Goal: Complete application form: Complete application form

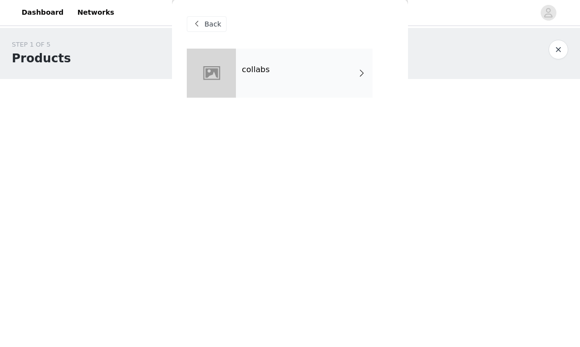
click at [355, 80] on div "collabs" at bounding box center [304, 73] width 137 height 49
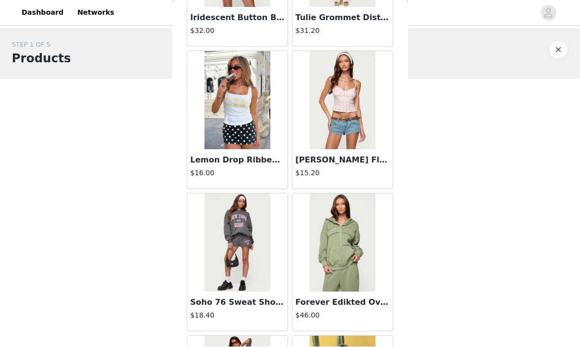
scroll to position [343, 0]
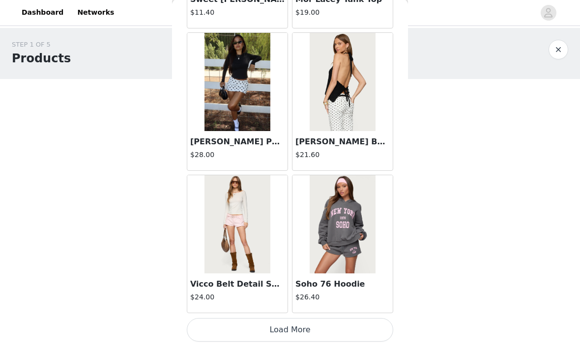
click at [330, 334] on button "Load More" at bounding box center [290, 331] width 206 height 24
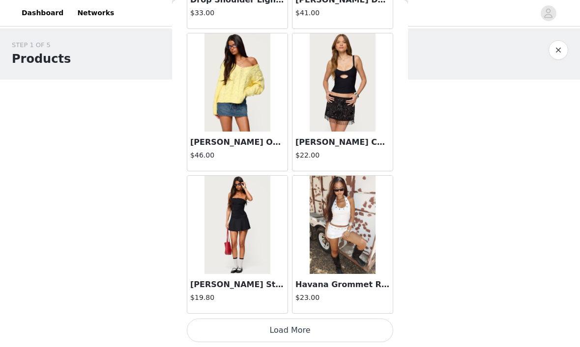
click at [318, 324] on button "Load More" at bounding box center [290, 331] width 206 height 24
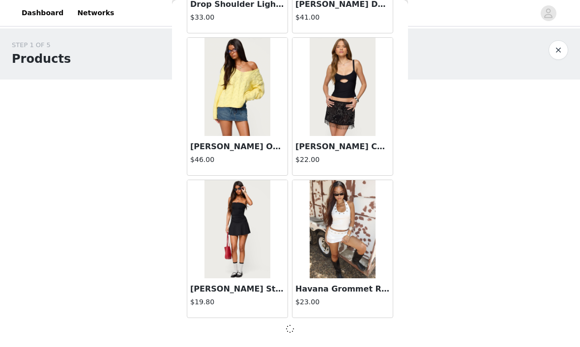
scroll to position [2577, 0]
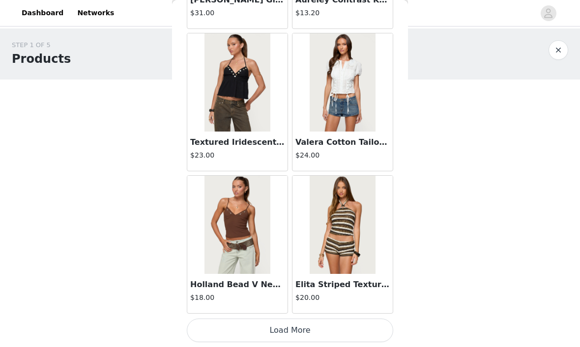
click at [315, 326] on button "Load More" at bounding box center [290, 331] width 206 height 24
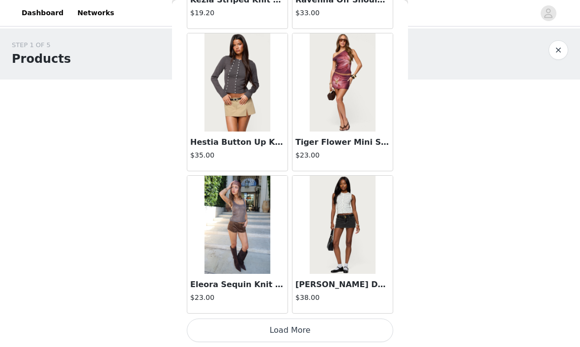
scroll to position [5431, 0]
click at [237, 337] on button "Load More" at bounding box center [290, 331] width 206 height 24
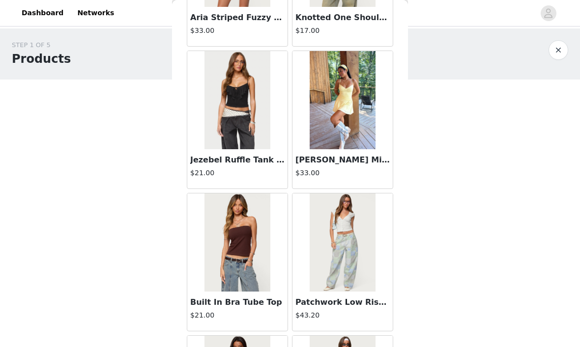
scroll to position [6717, 0]
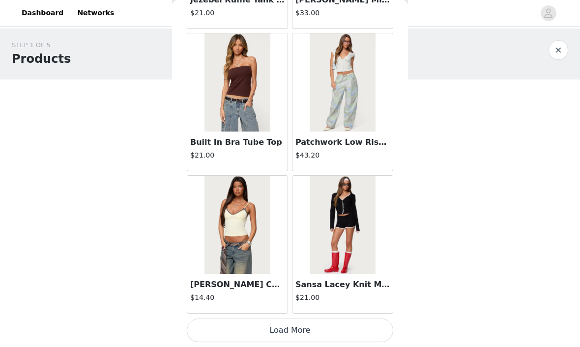
click at [376, 330] on button "Load More" at bounding box center [290, 331] width 206 height 24
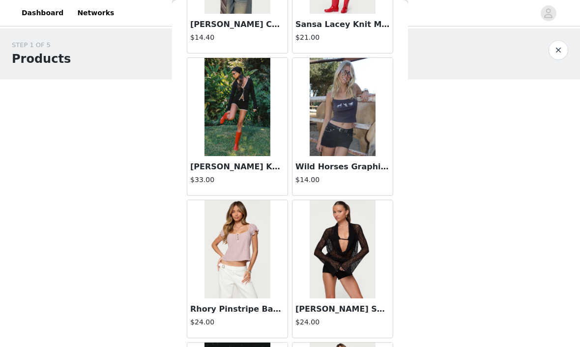
scroll to position [7161, 0]
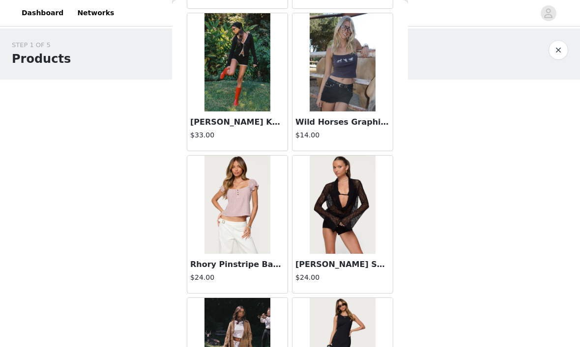
click at [372, 238] on img at bounding box center [342, 205] width 65 height 98
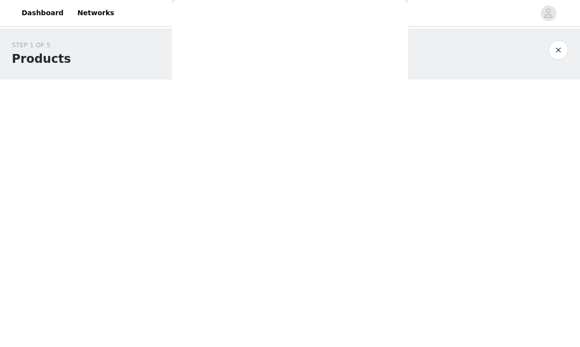
scroll to position [130, 0]
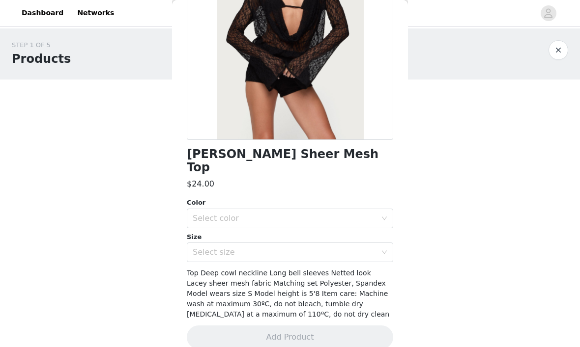
click at [359, 198] on div "Color" at bounding box center [290, 203] width 206 height 10
click at [375, 214] on div "Select color" at bounding box center [285, 219] width 184 height 10
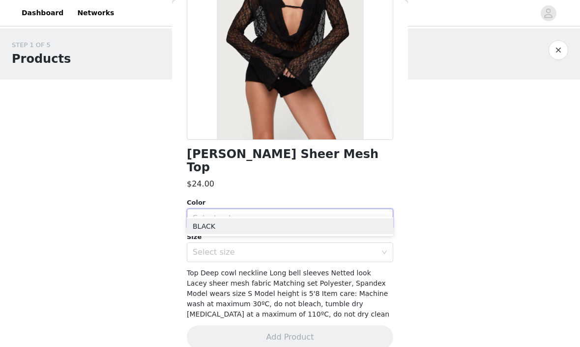
click at [368, 233] on li "BLACK" at bounding box center [290, 227] width 206 height 16
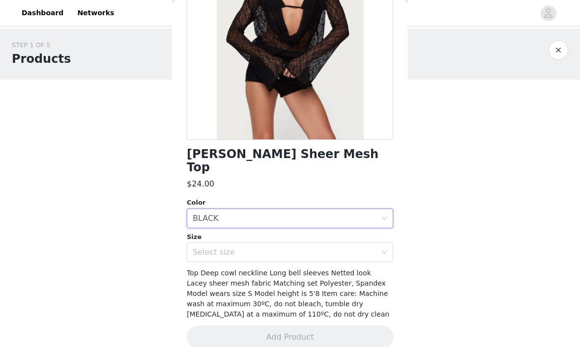
click at [381, 250] on icon "icon: down" at bounding box center [384, 253] width 6 height 7
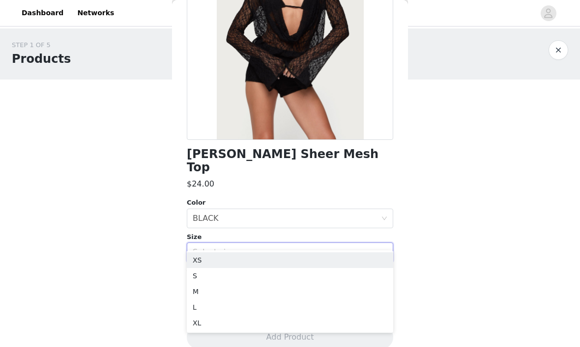
click at [352, 261] on li "XS" at bounding box center [290, 261] width 206 height 16
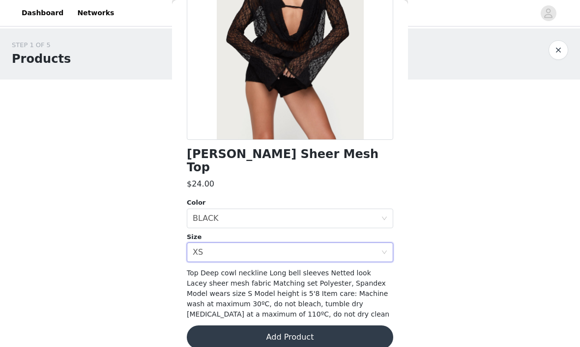
click at [307, 243] on div "Select size XS" at bounding box center [287, 252] width 188 height 19
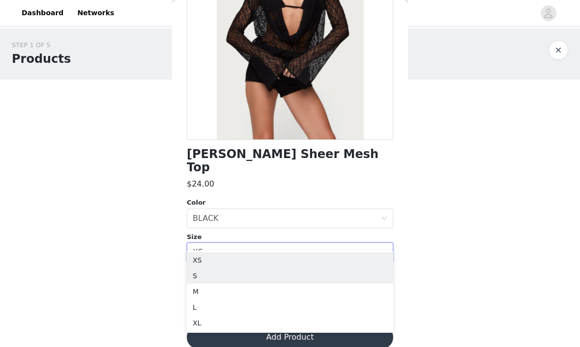
click at [265, 281] on li "S" at bounding box center [290, 276] width 206 height 16
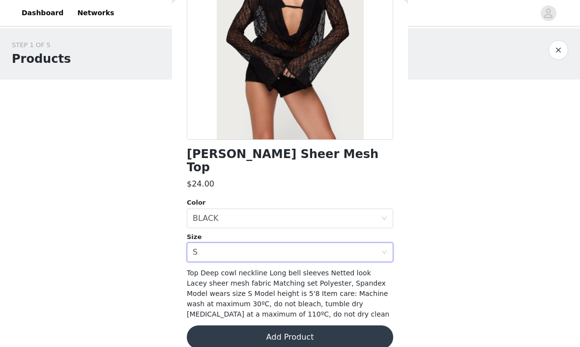
click at [334, 326] on button "Add Product" at bounding box center [290, 338] width 206 height 24
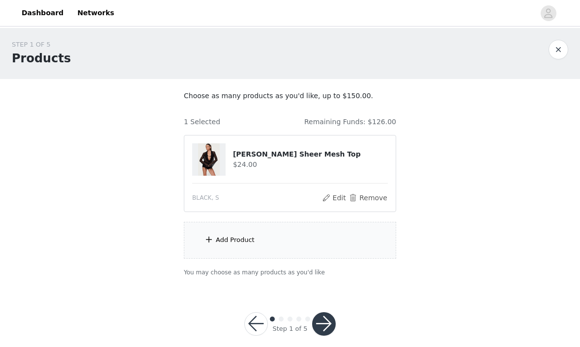
click at [365, 235] on div "Add Product" at bounding box center [290, 240] width 212 height 37
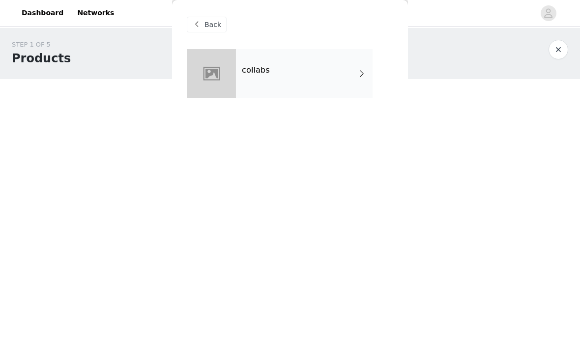
click at [356, 72] on div "collabs" at bounding box center [304, 73] width 137 height 49
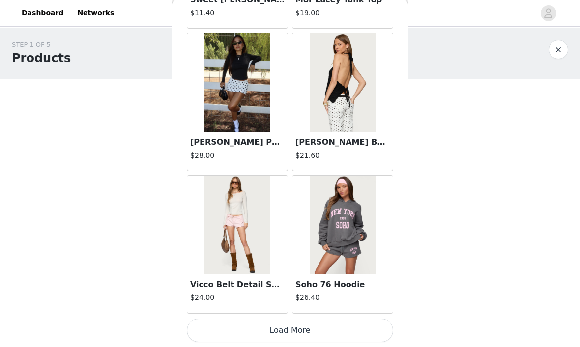
click at [319, 330] on button "Load More" at bounding box center [290, 331] width 206 height 24
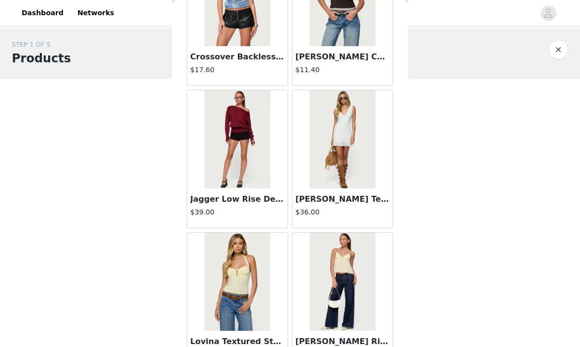
scroll to position [1676, 0]
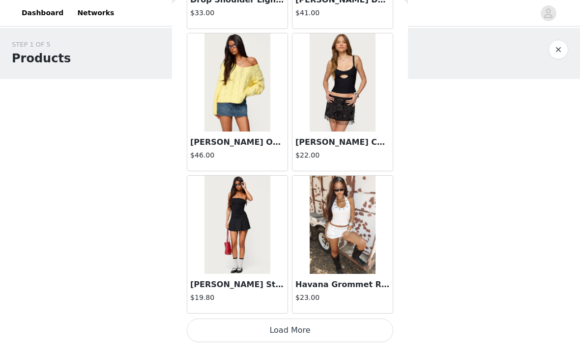
click at [333, 328] on button "Load More" at bounding box center [290, 331] width 206 height 24
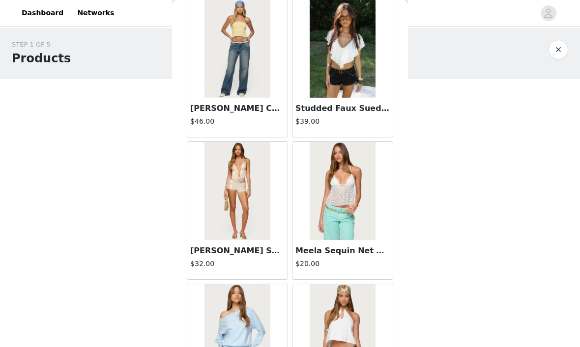
scroll to position [3048, 0]
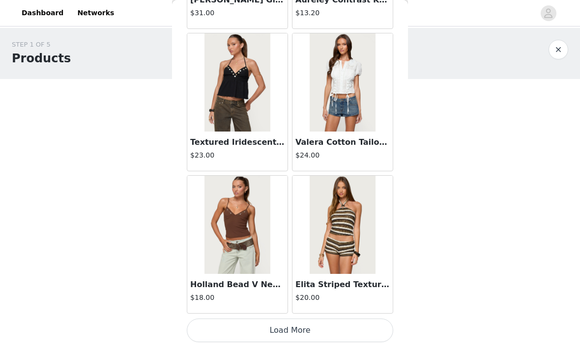
click at [334, 332] on button "Load More" at bounding box center [290, 331] width 206 height 24
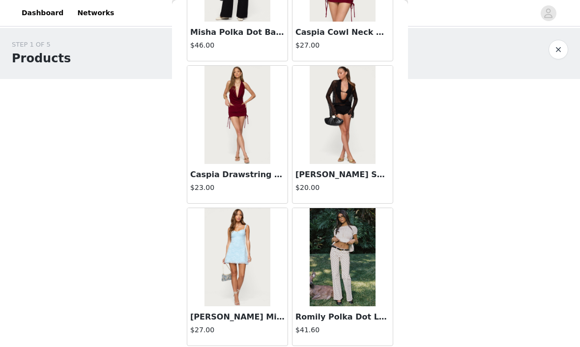
scroll to position [4510, 0]
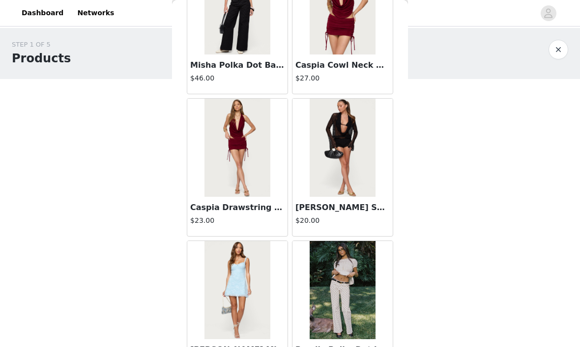
click at [350, 177] on img at bounding box center [342, 148] width 65 height 98
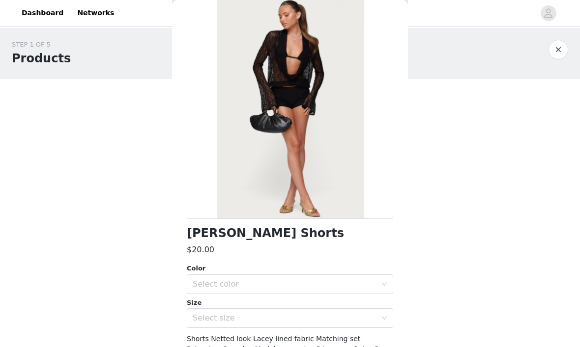
scroll to position [52, 0]
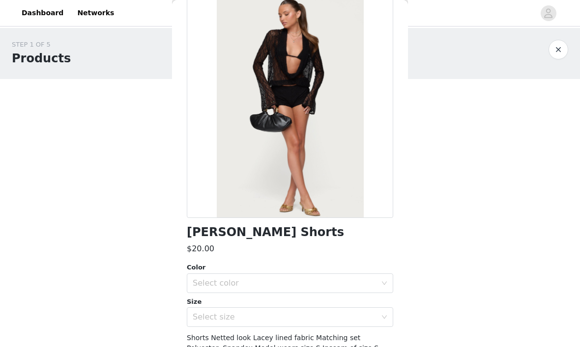
click at [305, 274] on div "Select color" at bounding box center [287, 283] width 188 height 19
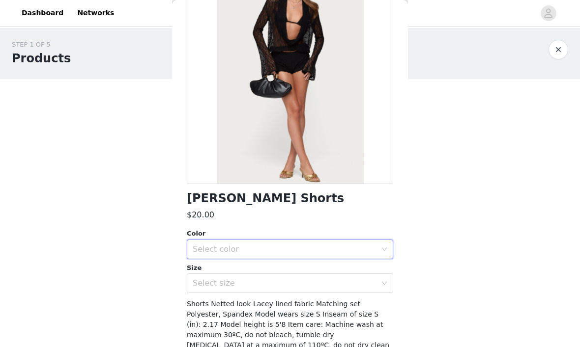
scroll to position [91, 0]
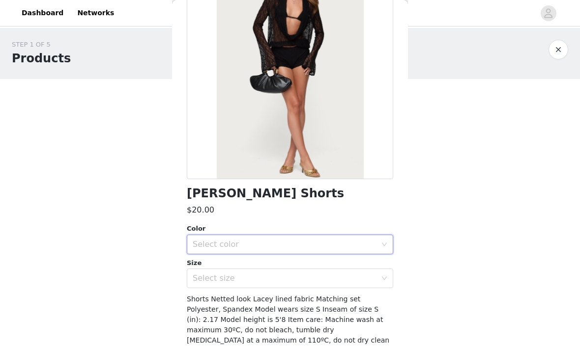
click at [312, 240] on div "Select color" at bounding box center [285, 245] width 184 height 10
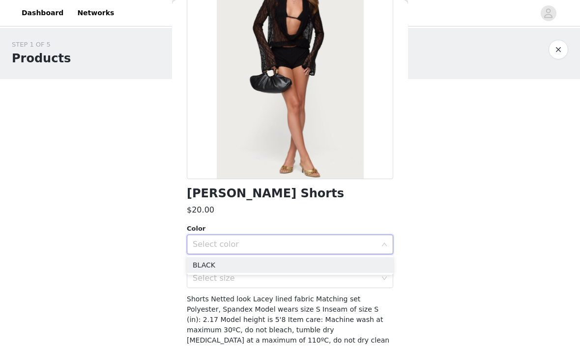
click at [295, 265] on li "BLACK" at bounding box center [290, 265] width 206 height 16
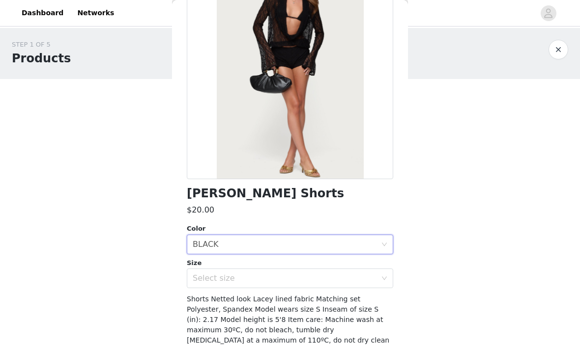
click at [300, 282] on div "Select size" at bounding box center [285, 279] width 184 height 10
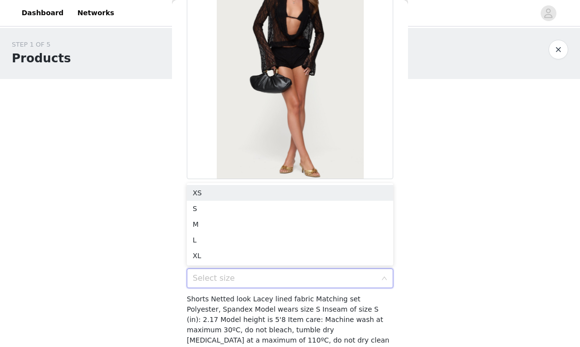
click at [280, 230] on li "M" at bounding box center [290, 225] width 206 height 16
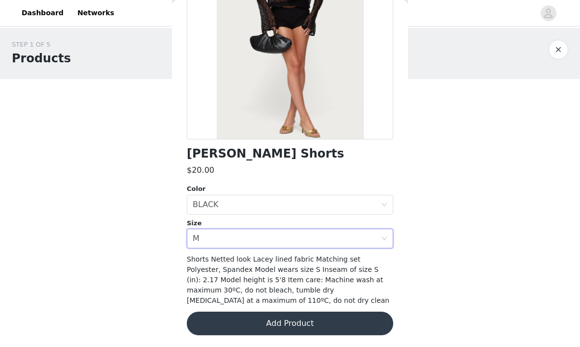
scroll to position [130, 0]
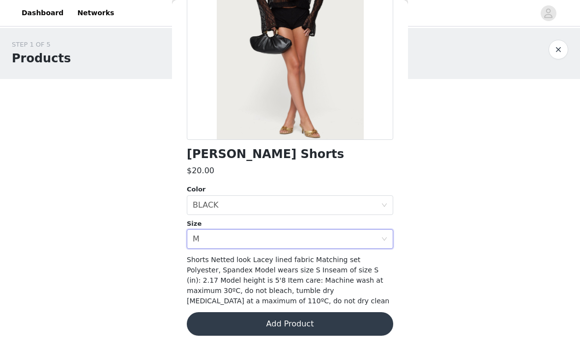
click at [345, 313] on button "Add Product" at bounding box center [290, 324] width 206 height 24
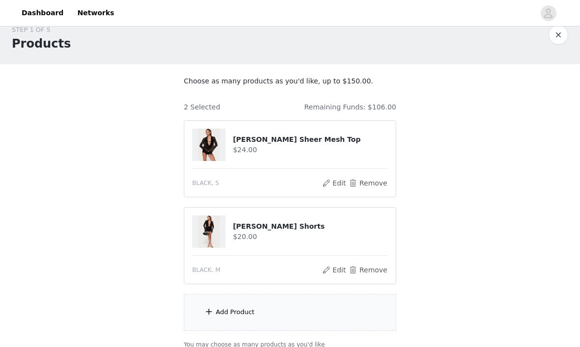
scroll to position [15, 0]
click at [293, 310] on div "Add Product" at bounding box center [290, 313] width 212 height 37
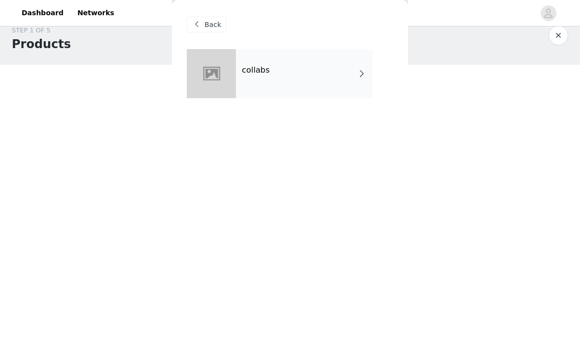
click at [363, 77] on span at bounding box center [362, 74] width 10 height 12
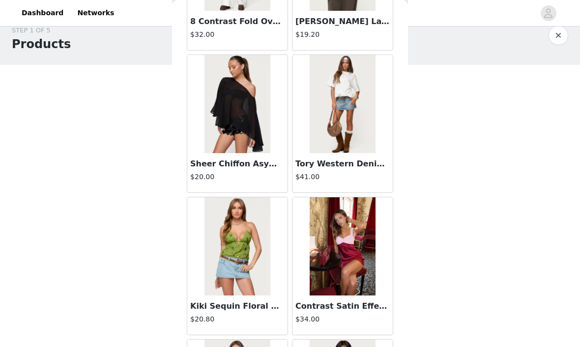
click at [256, 105] on img at bounding box center [236, 104] width 65 height 98
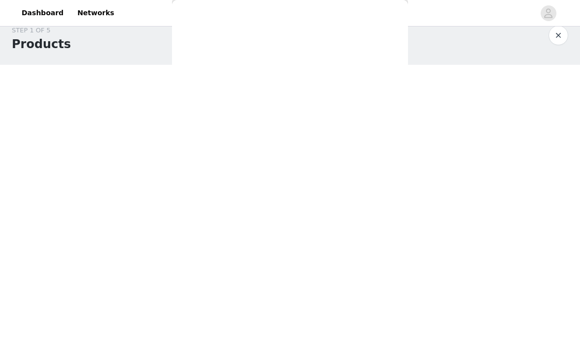
scroll to position [87, 0]
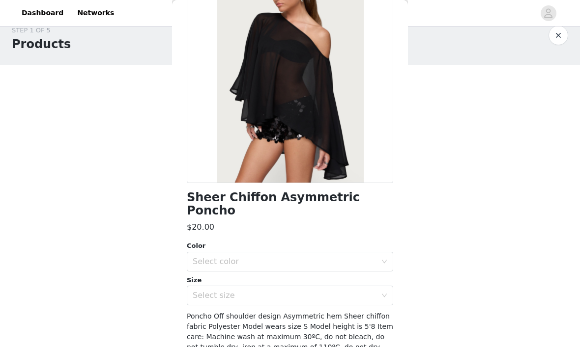
click at [379, 241] on div "Color" at bounding box center [290, 246] width 206 height 10
click at [373, 257] on div "Select color" at bounding box center [285, 262] width 184 height 10
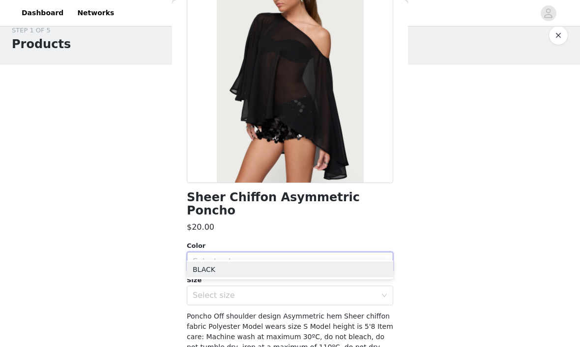
click at [364, 268] on li "BLACK" at bounding box center [290, 270] width 206 height 16
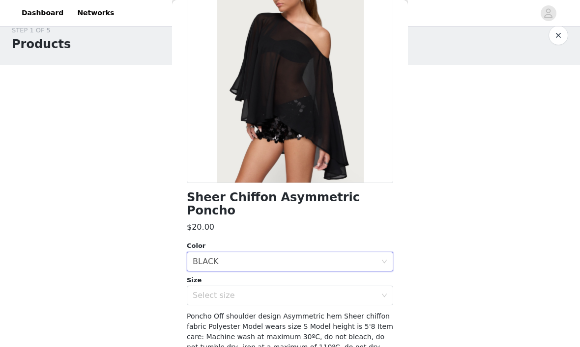
click at [370, 291] on div "Select size" at bounding box center [285, 296] width 184 height 10
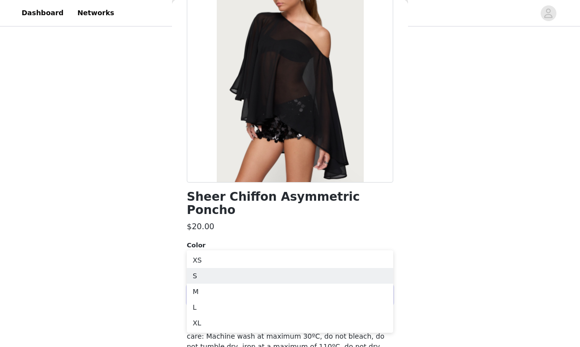
click at [287, 270] on li "S" at bounding box center [290, 277] width 206 height 16
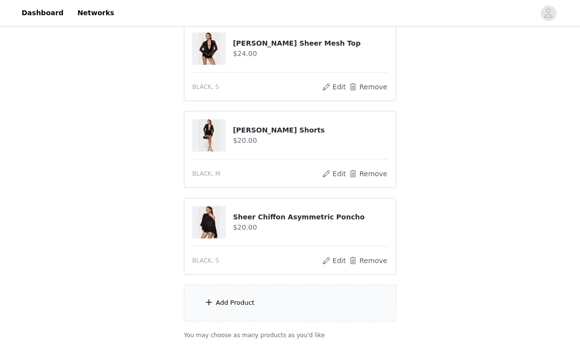
scroll to position [116, 0]
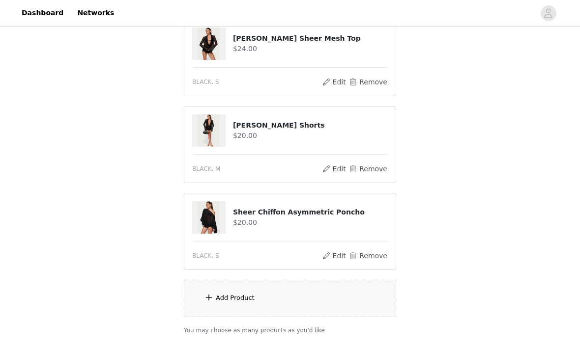
click at [325, 301] on div "Add Product" at bounding box center [290, 298] width 212 height 37
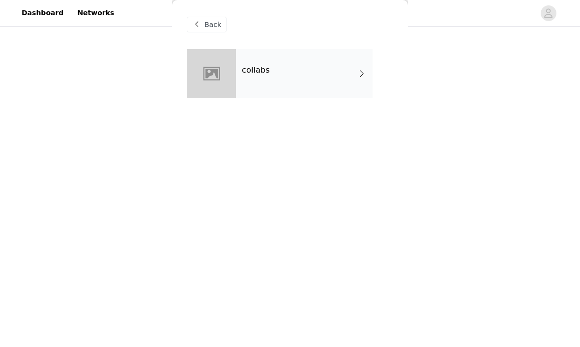
click at [339, 74] on div "collabs" at bounding box center [304, 73] width 137 height 49
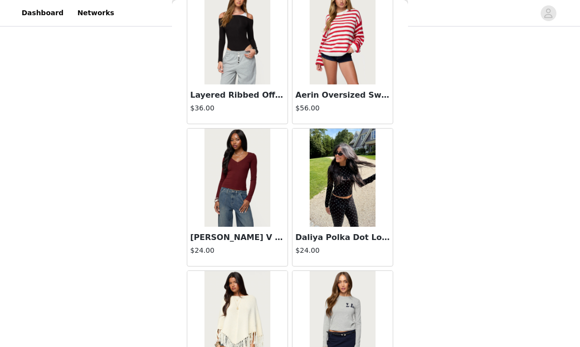
scroll to position [19457, 0]
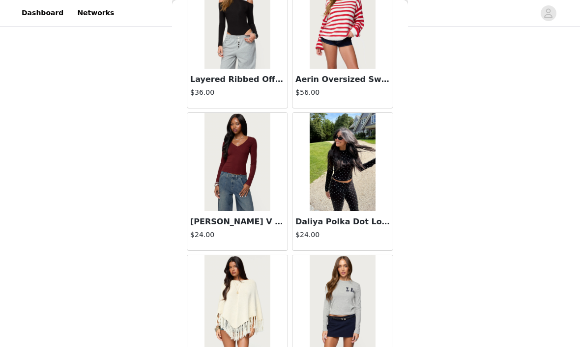
click at [364, 211] on img at bounding box center [342, 162] width 65 height 98
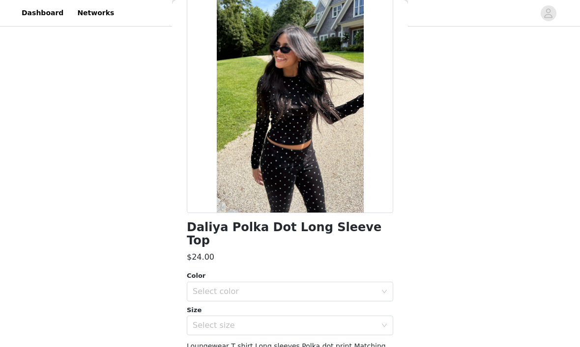
scroll to position [57, 0]
click at [358, 286] on div "Select color" at bounding box center [285, 291] width 184 height 10
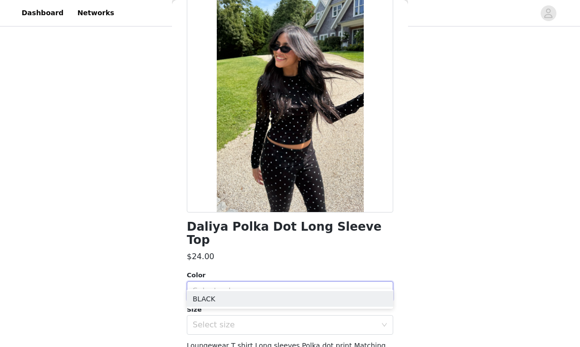
click at [348, 301] on li "BLACK" at bounding box center [290, 299] width 206 height 16
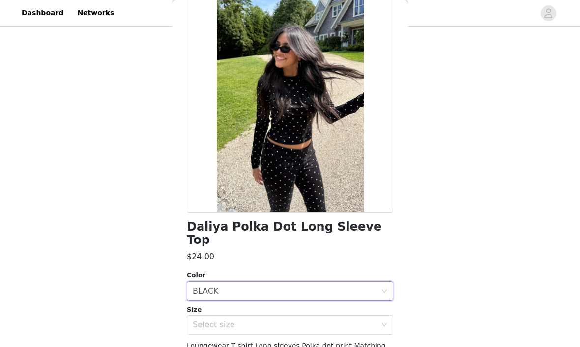
click at [358, 320] on div "Select size" at bounding box center [285, 325] width 184 height 10
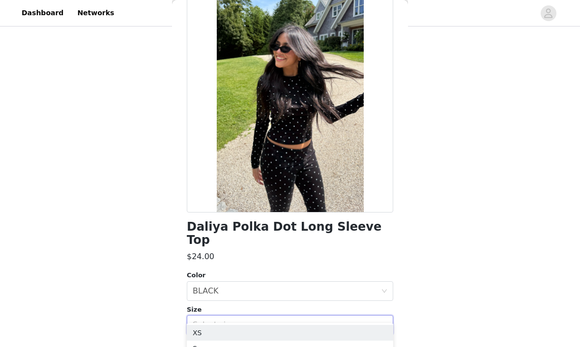
click at [361, 320] on div "Select size" at bounding box center [285, 325] width 184 height 10
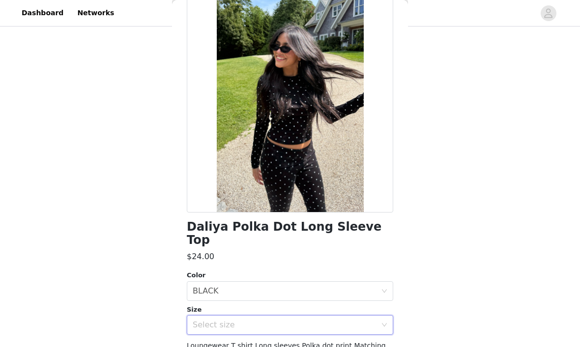
click at [367, 320] on div "Select size" at bounding box center [285, 325] width 184 height 10
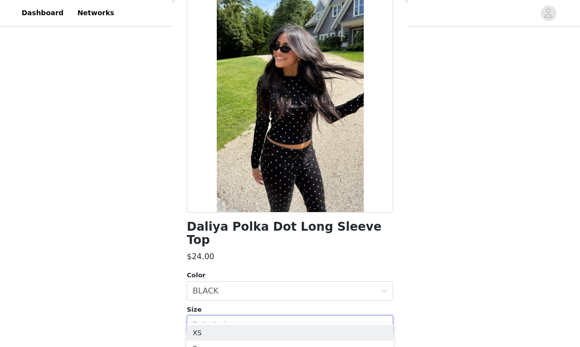
scroll to position [153, 0]
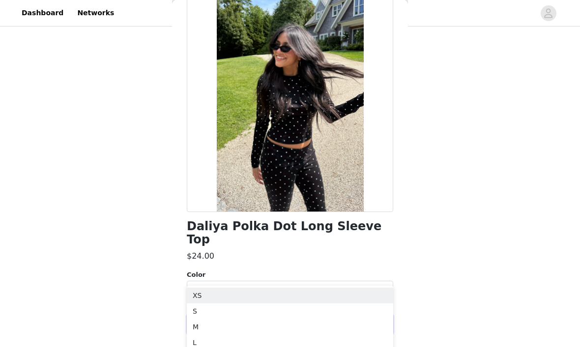
click at [338, 314] on li "S" at bounding box center [290, 312] width 206 height 16
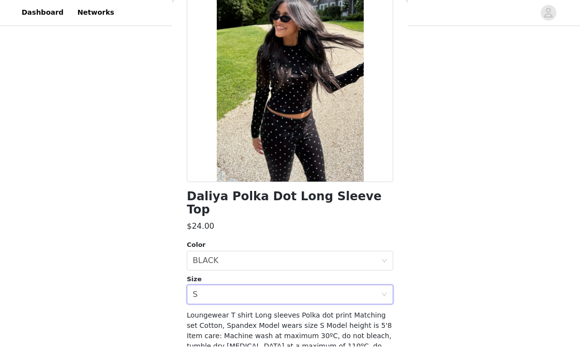
scroll to position [87, 0]
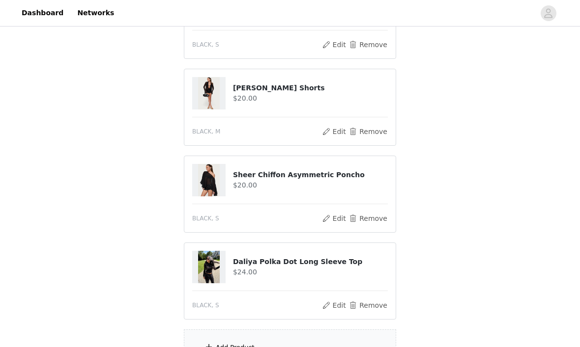
click at [339, 342] on div "Add Product" at bounding box center [290, 348] width 212 height 37
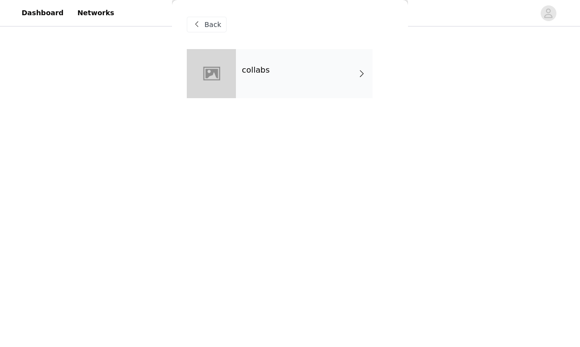
click at [349, 77] on div "collabs" at bounding box center [304, 73] width 137 height 49
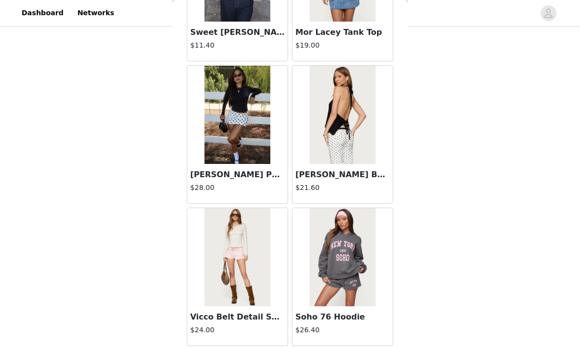
scroll to position [240, 0]
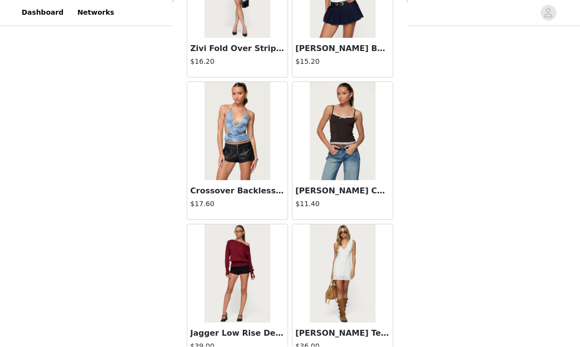
scroll to position [1547, 0]
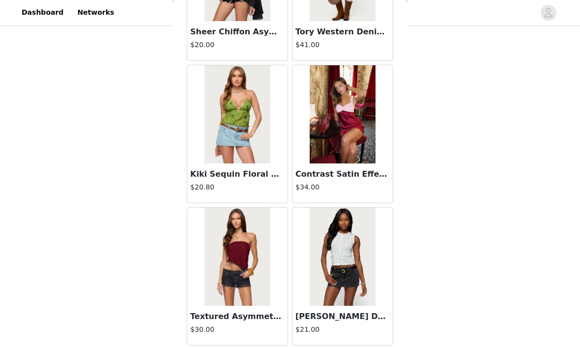
scroll to position [9672, 0]
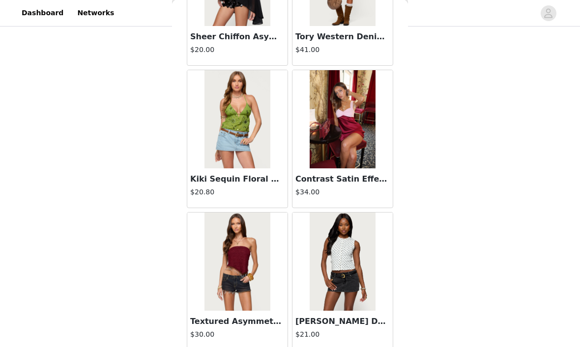
scroll to position [186, 0]
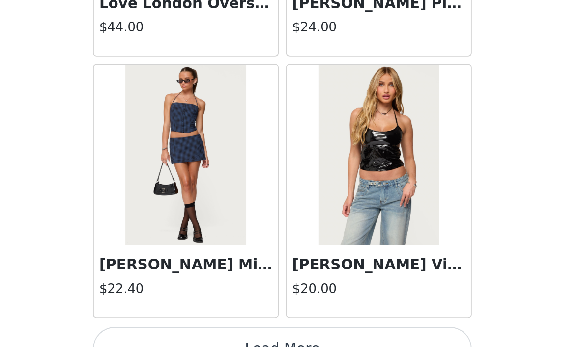
scroll to position [216, 0]
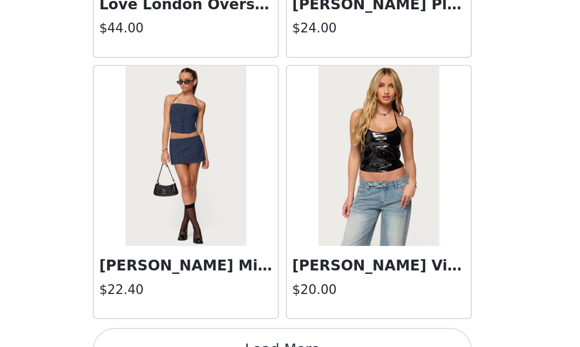
click at [216, 319] on button "Load More" at bounding box center [290, 331] width 206 height 24
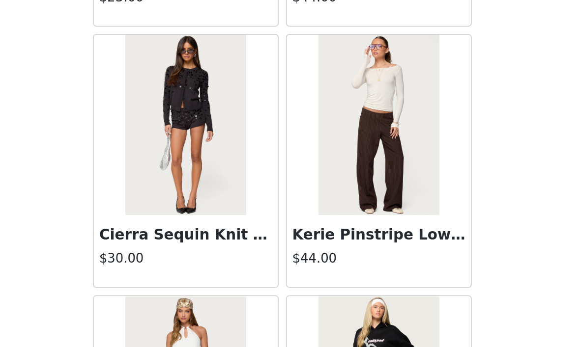
scroll to position [18131, 0]
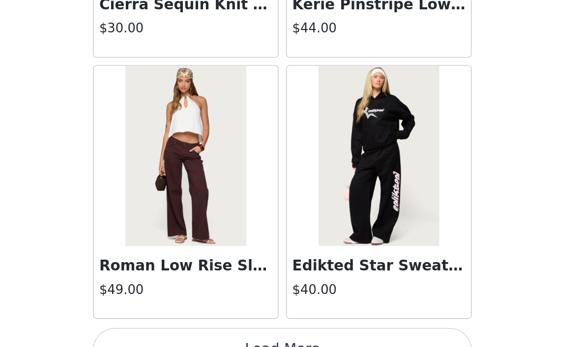
click at [222, 319] on button "Load More" at bounding box center [290, 331] width 206 height 24
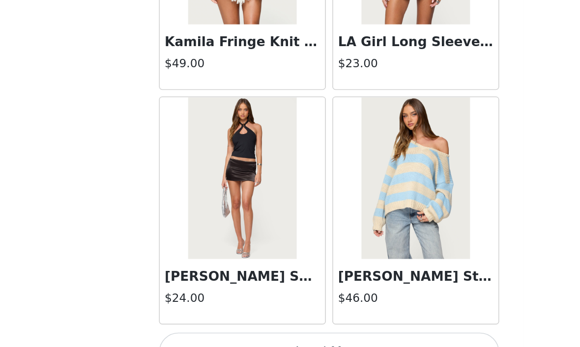
scroll to position [264, 0]
click at [245, 319] on button "Load More" at bounding box center [290, 331] width 206 height 24
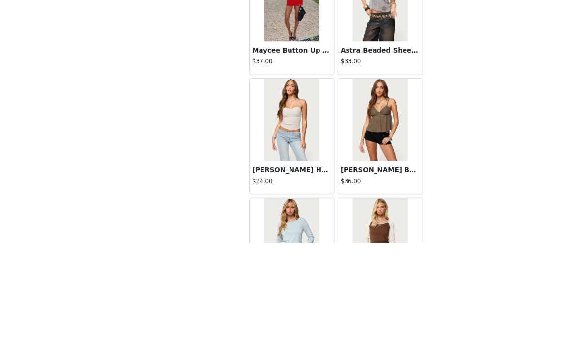
scroll to position [240, 0]
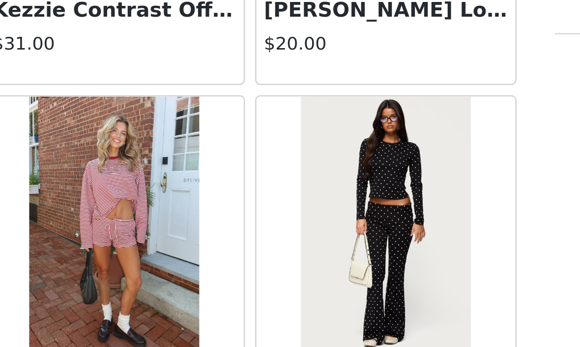
scroll to position [21968, 0]
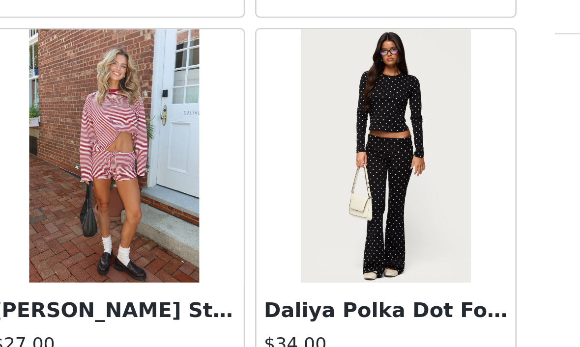
click at [295, 128] on h3 "Daliya Polka Dot Fold Over Pants" at bounding box center [342, 134] width 94 height 12
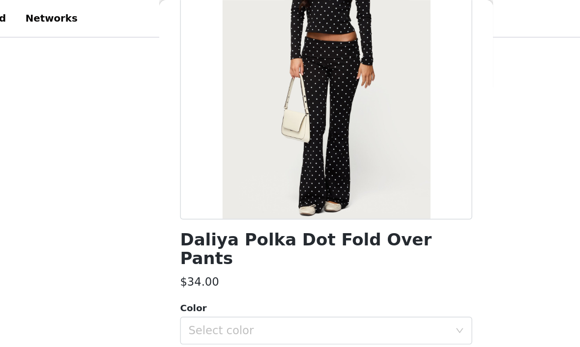
scroll to position [175, 0]
click at [271, 229] on div "Select color" at bounding box center [285, 234] width 184 height 10
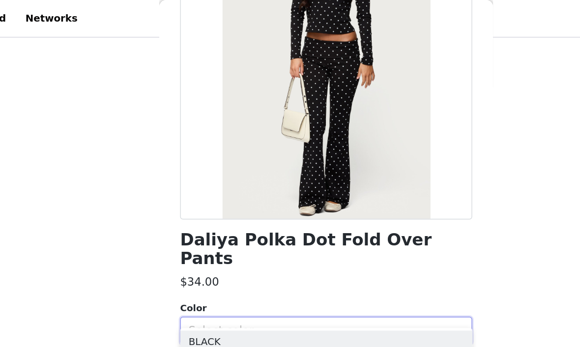
click at [227, 245] on li "BLACK" at bounding box center [290, 242] width 206 height 16
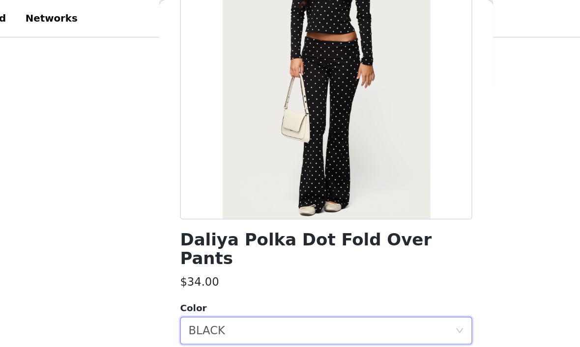
click at [259, 263] on div "Select size" at bounding box center [285, 268] width 184 height 10
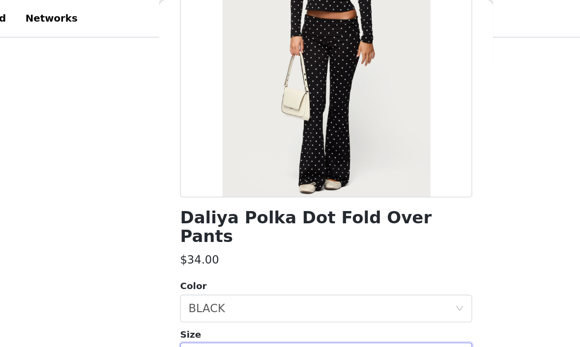
scroll to position [130, 0]
click at [316, 248] on div "Select size" at bounding box center [285, 253] width 184 height 10
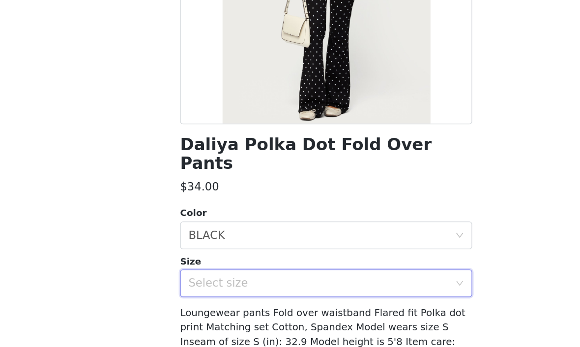
click at [284, 232] on div "Size" at bounding box center [290, 237] width 206 height 10
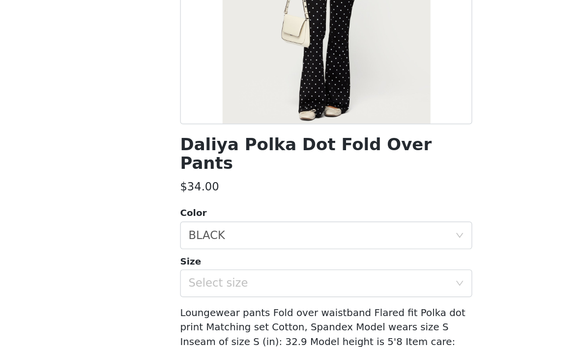
click at [222, 248] on div "Select size" at bounding box center [285, 253] width 184 height 10
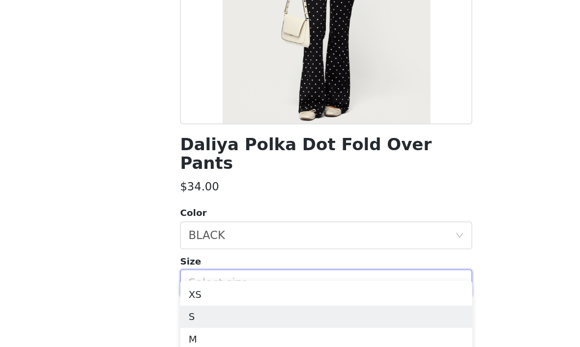
click at [255, 268] on li "S" at bounding box center [290, 276] width 206 height 16
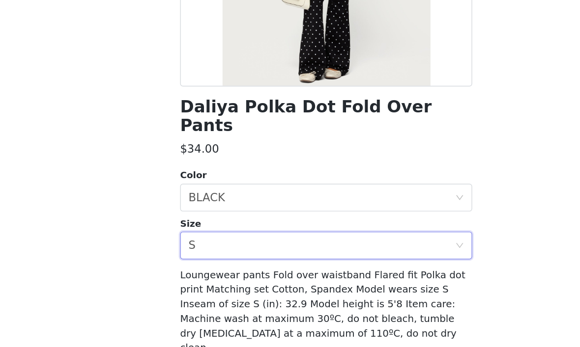
scroll to position [249, 0]
click at [265, 336] on button "Add Product" at bounding box center [290, 348] width 206 height 24
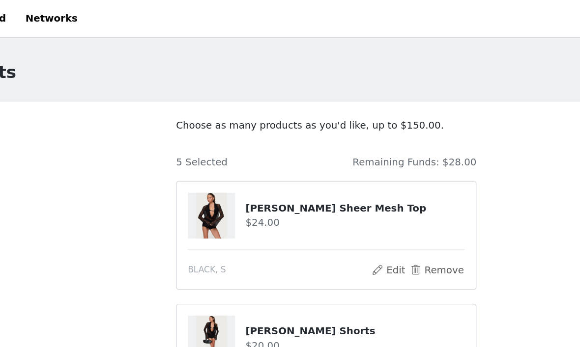
scroll to position [0, 0]
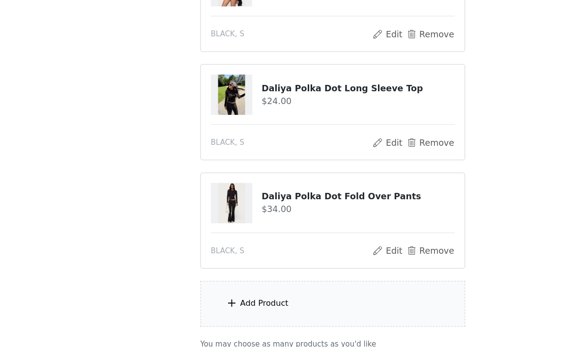
click at [320, 268] on div "Add Product" at bounding box center [290, 286] width 212 height 37
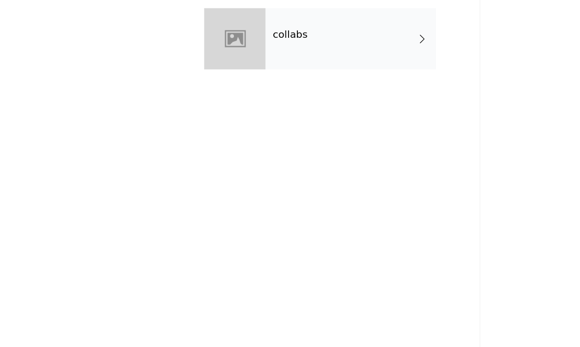
click at [357, 68] on span at bounding box center [362, 74] width 10 height 12
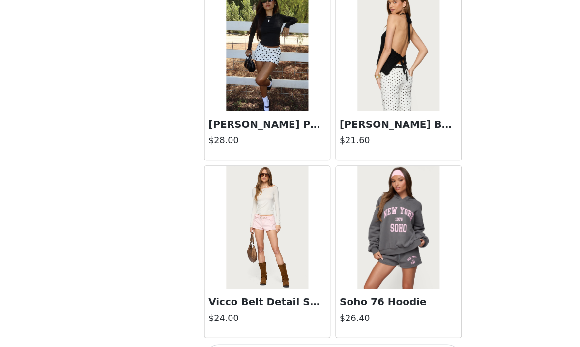
click at [328, 319] on button "Load More" at bounding box center [290, 331] width 206 height 24
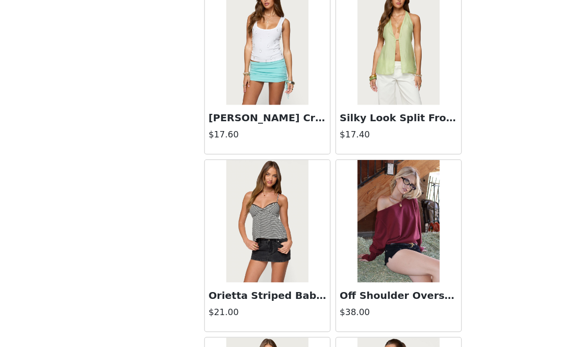
scroll to position [2241, 0]
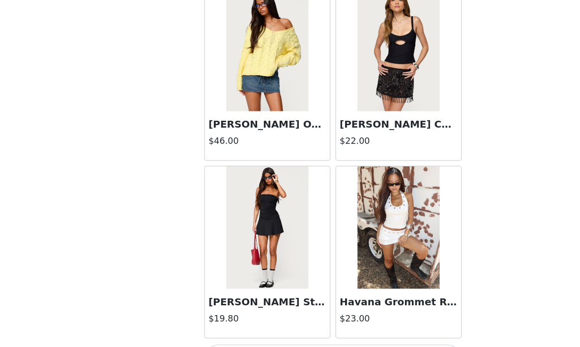
click at [323, 319] on button "Load More" at bounding box center [290, 331] width 206 height 24
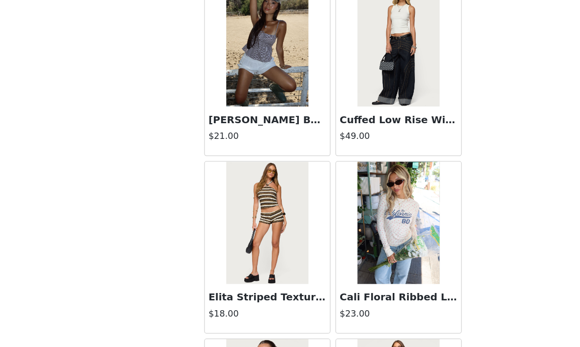
scroll to position [3439, 0]
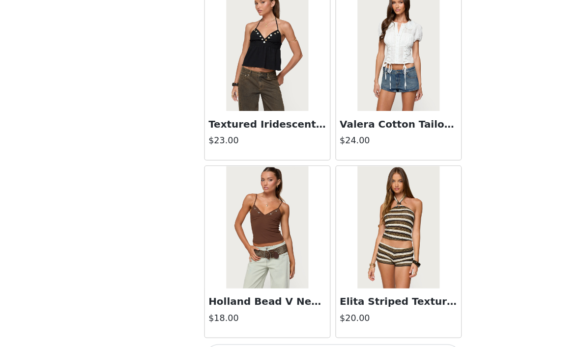
click at [325, 319] on button "Load More" at bounding box center [290, 331] width 206 height 24
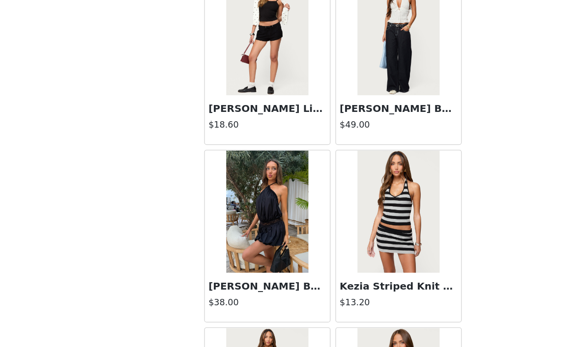
scroll to position [5099, 0]
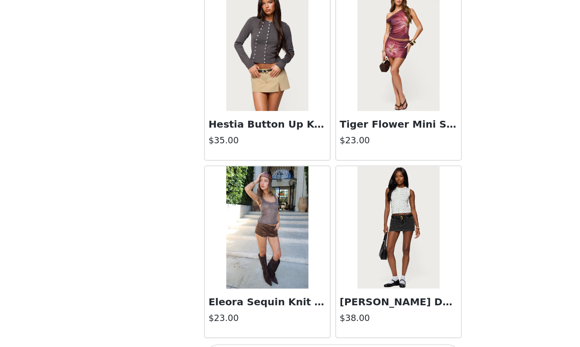
click at [331, 319] on button "Load More" at bounding box center [290, 331] width 206 height 24
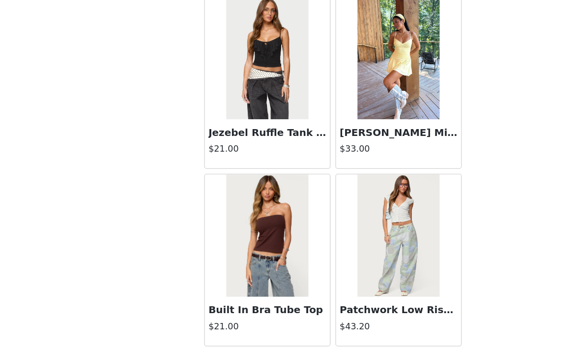
scroll to position [6712, 0]
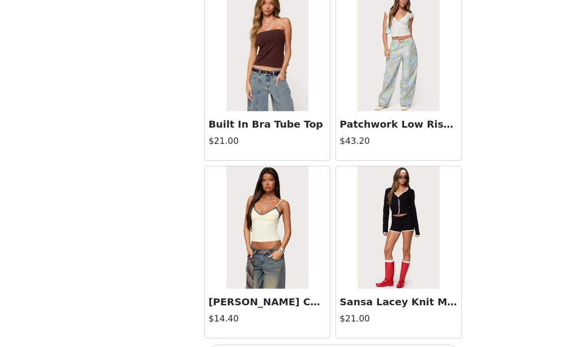
click at [341, 319] on button "Load More" at bounding box center [290, 331] width 206 height 24
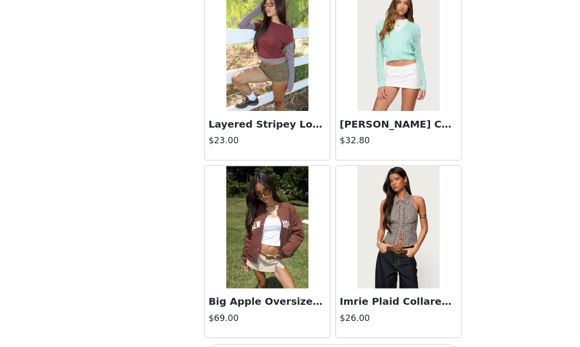
scroll to position [360, 0]
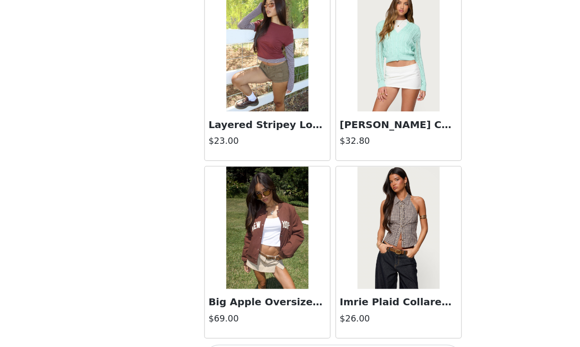
click at [338, 319] on button "Load More" at bounding box center [290, 331] width 206 height 24
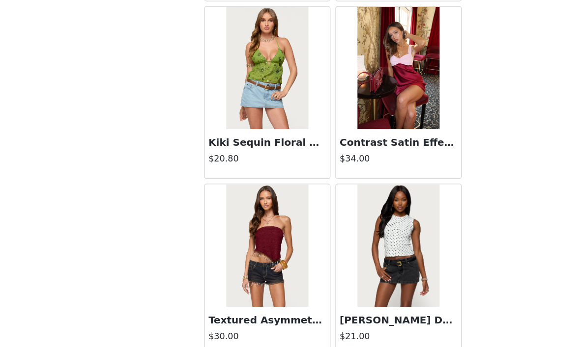
scroll to position [9690, 0]
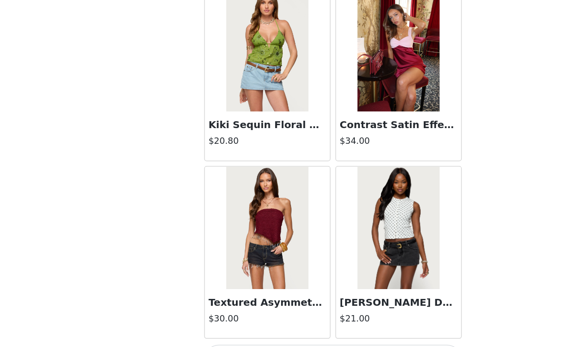
click at [336, 319] on button "Load More" at bounding box center [290, 331] width 206 height 24
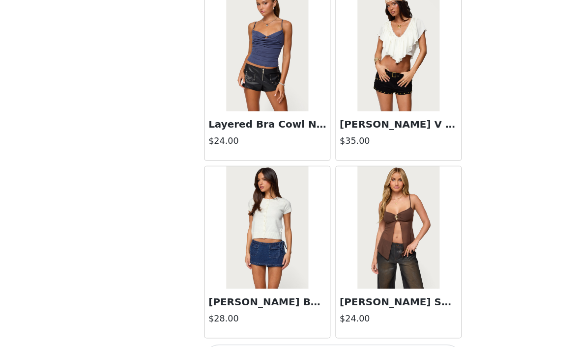
click at [331, 319] on button "Load More" at bounding box center [290, 331] width 206 height 24
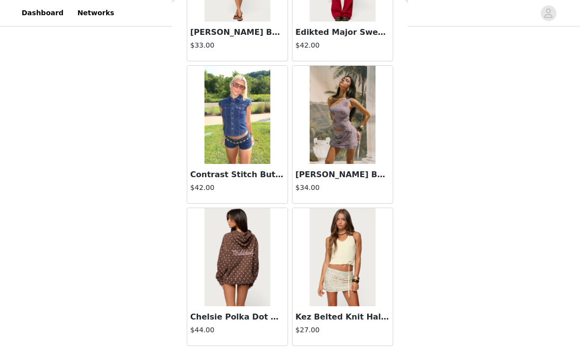
scroll to position [327, 0]
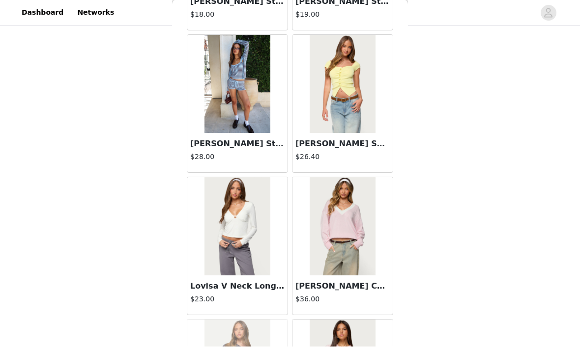
scroll to position [13407, 0]
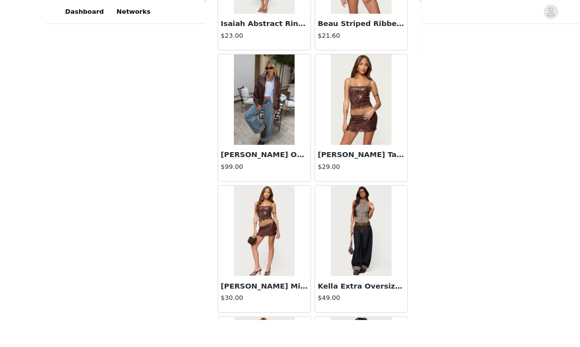
scroll to position [261, 0]
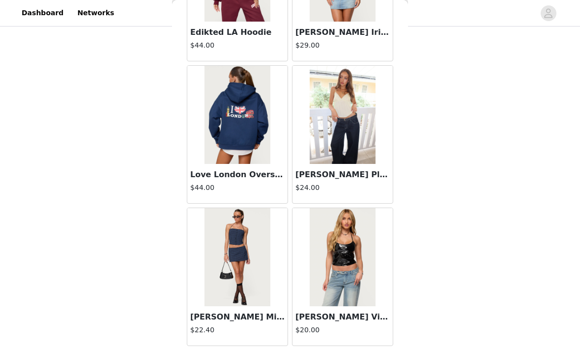
scroll to position [16792, 0]
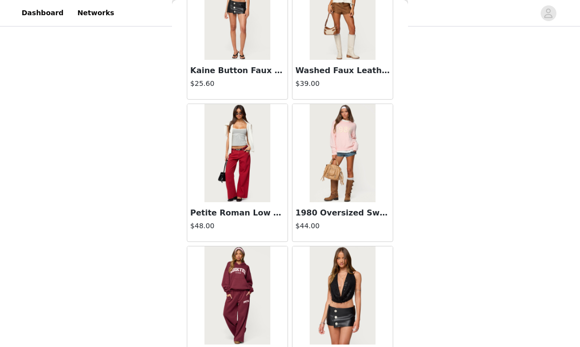
scroll to position [17361, 0]
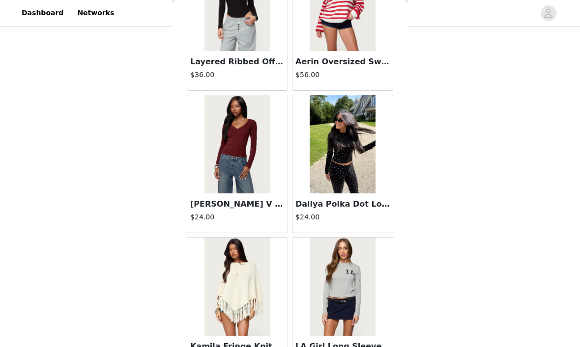
scroll to position [19475, 0]
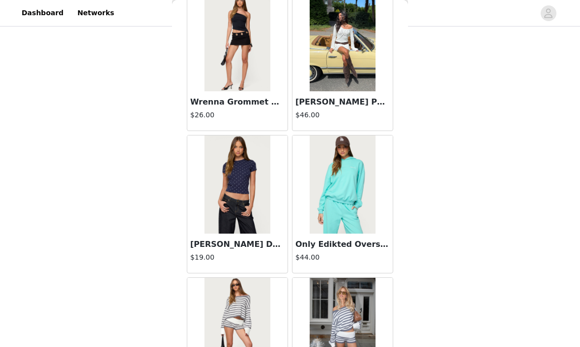
scroll to position [20005, 0]
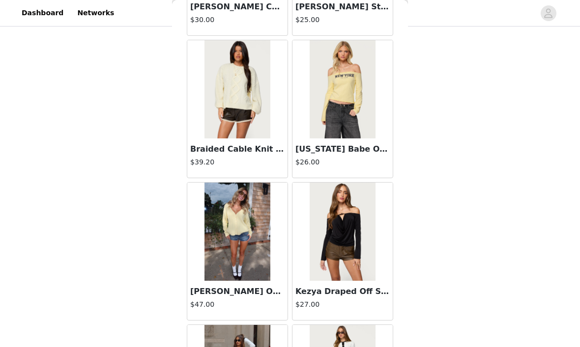
scroll to position [22250, 0]
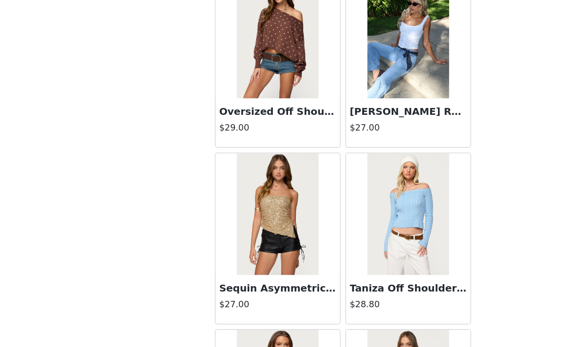
scroll to position [23692, 0]
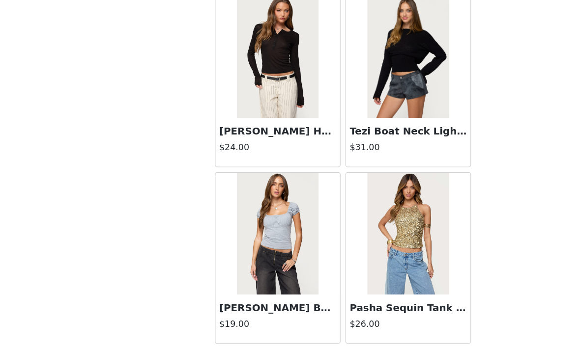
click at [340, 323] on button "Load More" at bounding box center [290, 335] width 206 height 24
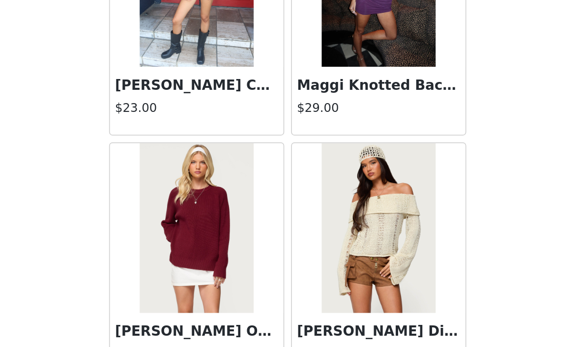
scroll to position [204, 0]
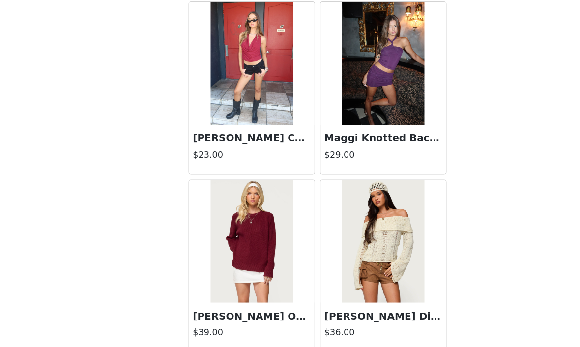
click at [318, 330] on button "Load More" at bounding box center [290, 342] width 206 height 24
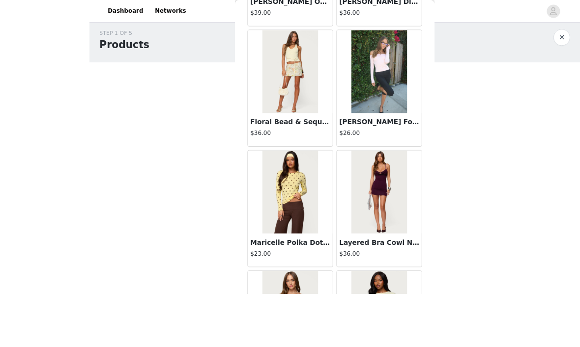
scroll to position [77, 0]
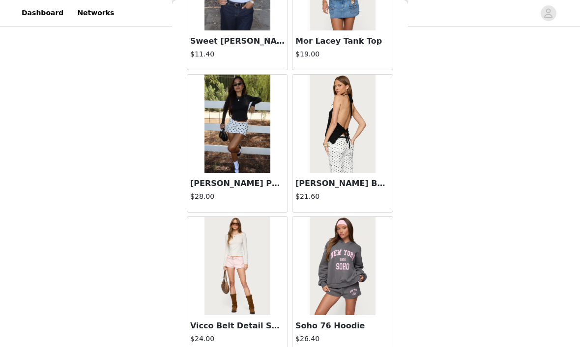
click at [268, 153] on img at bounding box center [236, 124] width 65 height 98
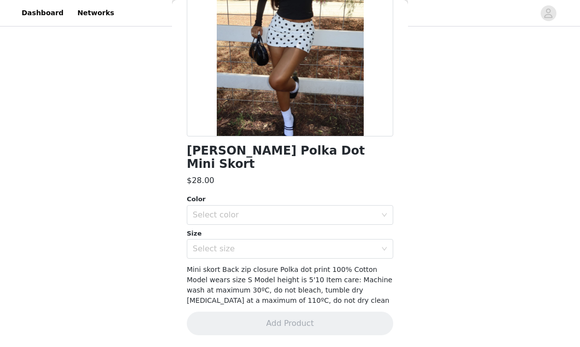
scroll to position [87, 0]
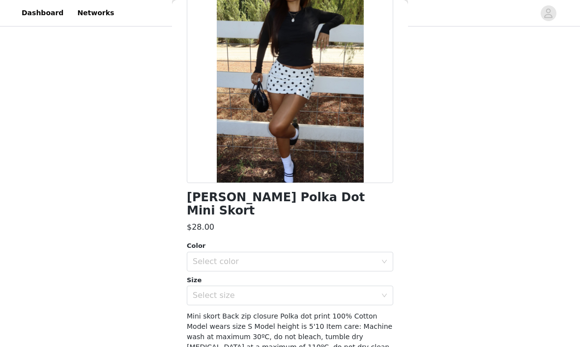
click at [341, 241] on div "Color" at bounding box center [290, 246] width 206 height 10
click at [355, 257] on div "Select color" at bounding box center [285, 262] width 184 height 10
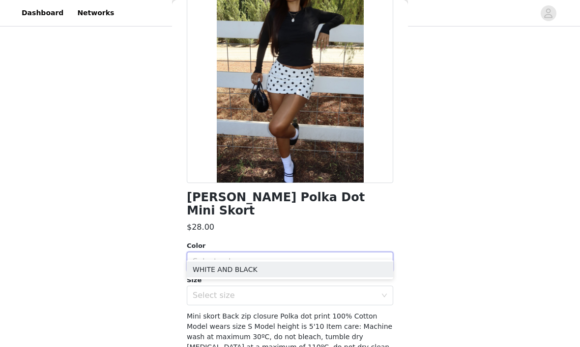
click at [305, 271] on li "WHITE AND BLACK" at bounding box center [290, 270] width 206 height 16
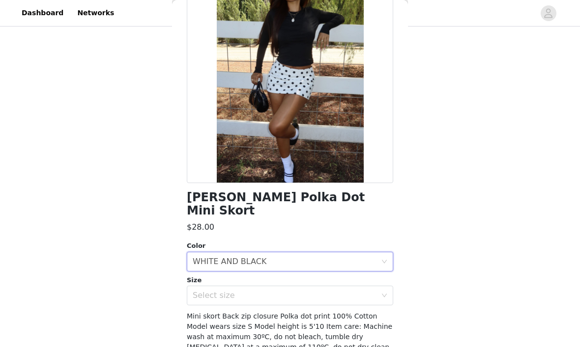
click at [316, 291] on div "Select size" at bounding box center [285, 296] width 184 height 10
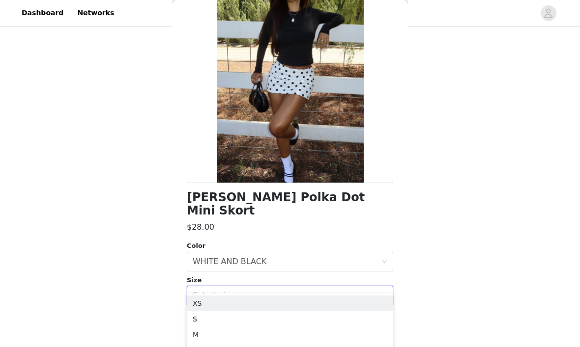
click at [283, 331] on li "M" at bounding box center [290, 335] width 206 height 16
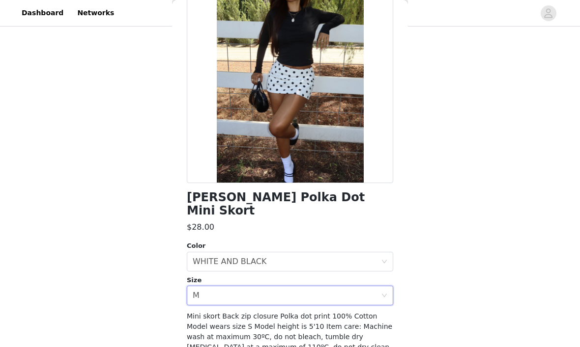
scroll to position [72, 0]
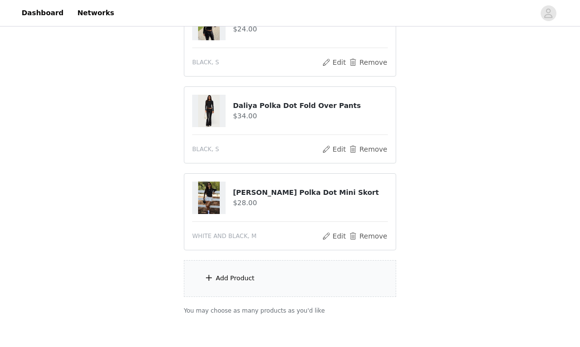
scroll to position [414, 0]
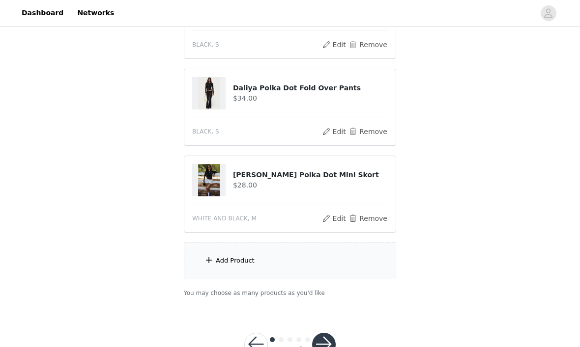
click at [326, 339] on button "button" at bounding box center [324, 346] width 24 height 24
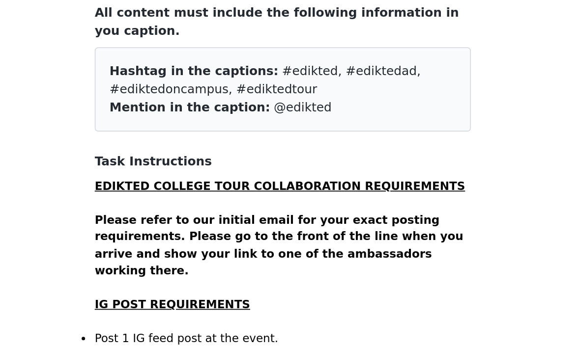
click at [192, 125] on span "Hashtag in the captions:" at bounding box center [239, 129] width 95 height 8
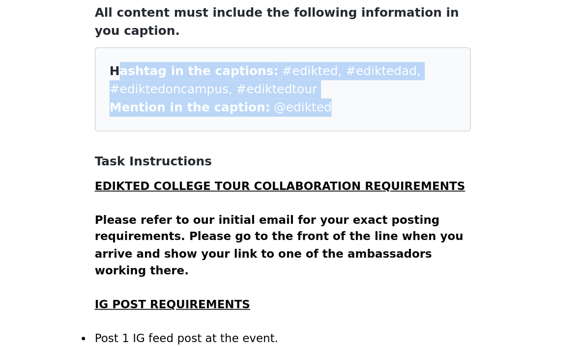
copy div "Hashtag in the captions: #edikted, #ediktedad, #ediktedoncampus, #ediktedtour M…"
click at [184, 210] on strong "Please refer to our initial email for your exact posting requirements. Please g…" at bounding box center [288, 228] width 208 height 36
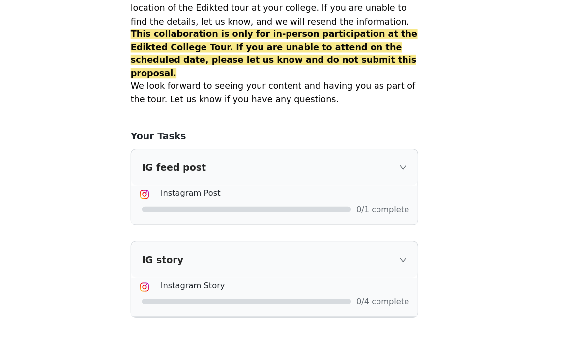
scroll to position [659, 0]
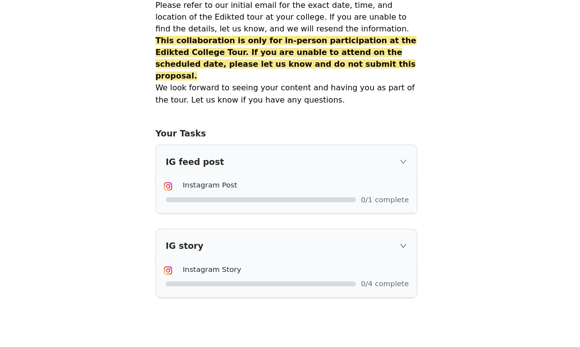
click at [332, 225] on div "IG story" at bounding box center [289, 238] width 211 height 27
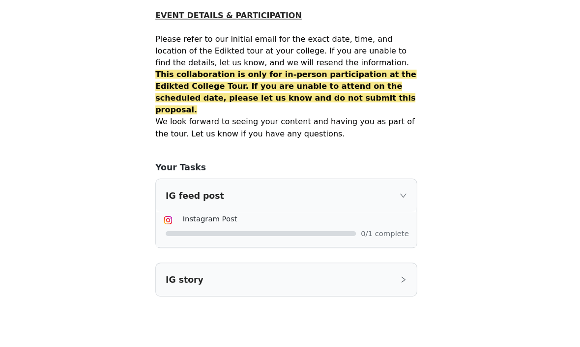
scroll to position [630, 0]
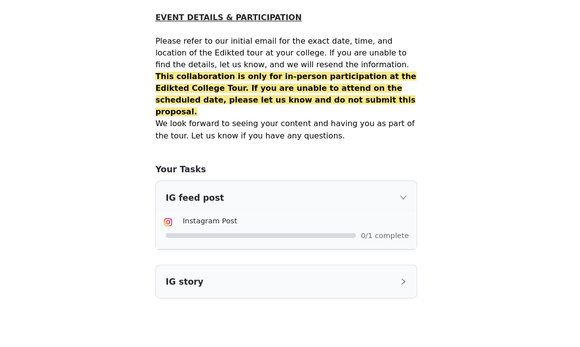
click at [320, 254] on div "IG story" at bounding box center [289, 267] width 211 height 27
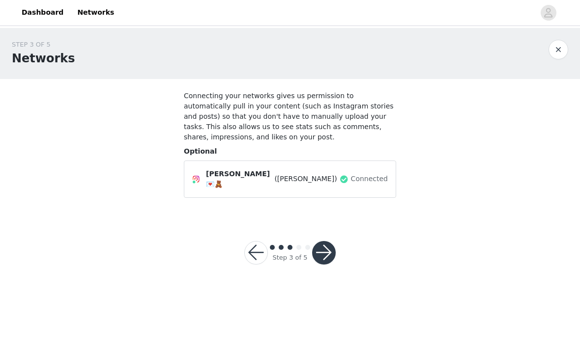
click at [327, 242] on button "button" at bounding box center [324, 254] width 24 height 24
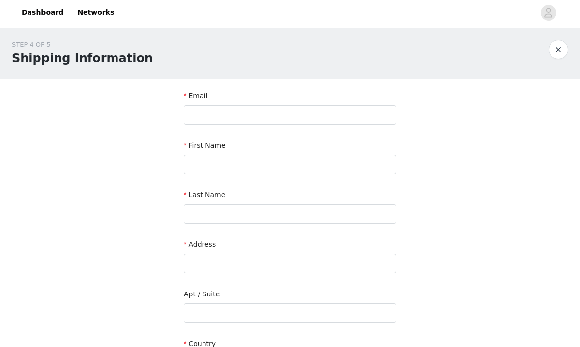
scroll to position [0, 0]
click at [314, 113] on input "text" at bounding box center [290, 115] width 212 height 20
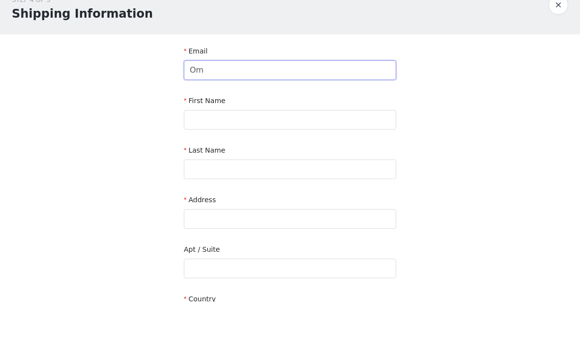
type input "O"
type input "[EMAIL_ADDRESS][DOMAIN_NAME]"
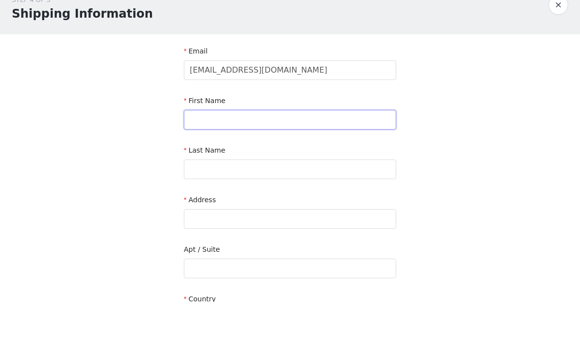
click at [380, 155] on input "text" at bounding box center [290, 165] width 212 height 20
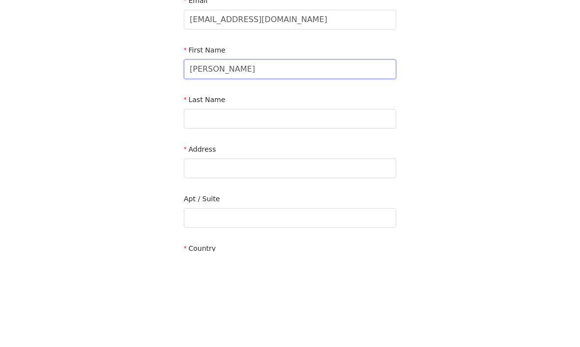
type input "[PERSON_NAME]"
click at [366, 205] on input "text" at bounding box center [290, 215] width 212 height 20
type input "[PERSON_NAME]"
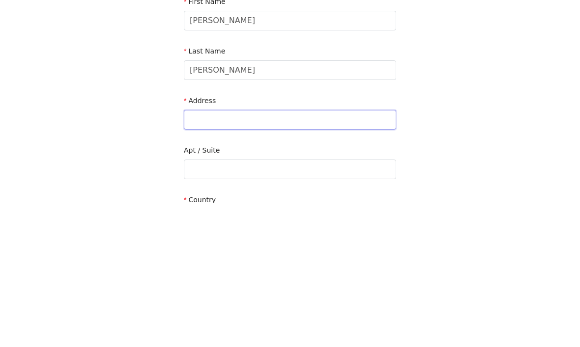
click at [369, 255] on input "text" at bounding box center [290, 265] width 212 height 20
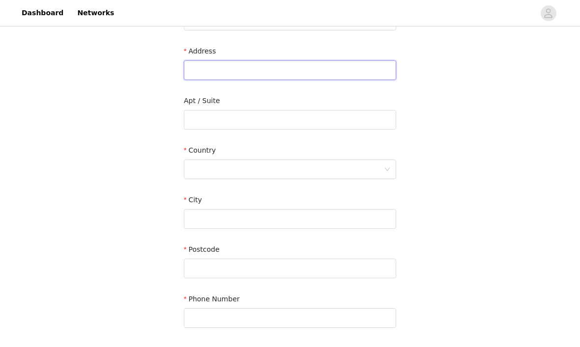
scroll to position [194, 0]
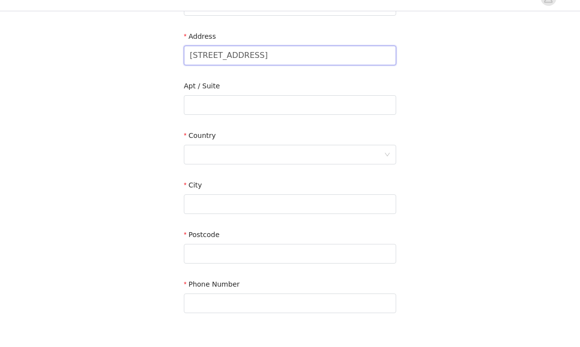
type input "[STREET_ADDRESS]"
click at [353, 161] on div at bounding box center [287, 170] width 194 height 19
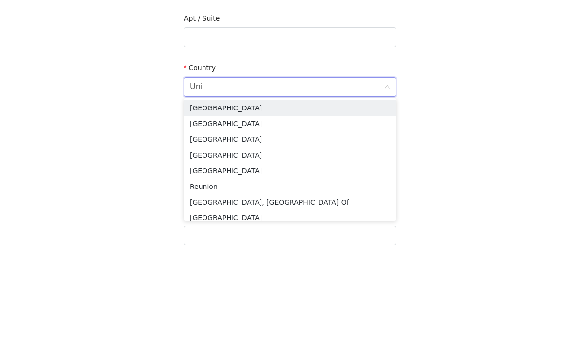
type input "Unit"
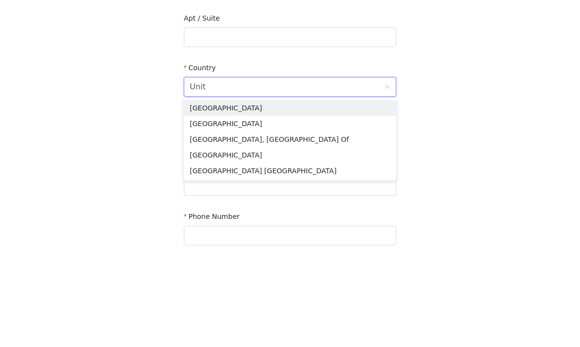
click at [350, 183] on li "[GEOGRAPHIC_DATA]" at bounding box center [290, 191] width 212 height 16
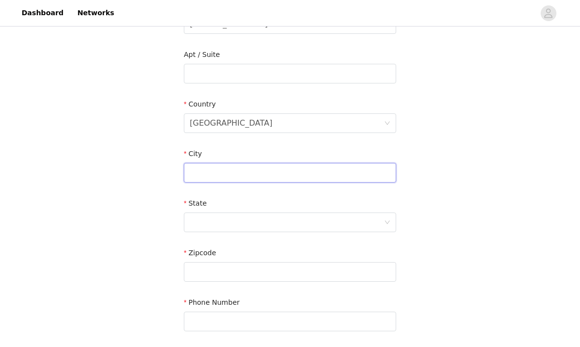
click at [366, 167] on input "text" at bounding box center [290, 173] width 212 height 20
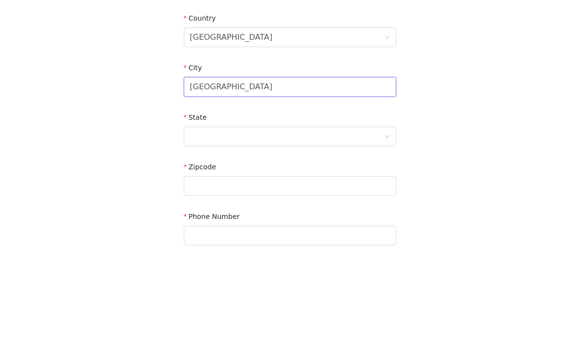
type input "[GEOGRAPHIC_DATA]"
click at [367, 214] on div at bounding box center [287, 223] width 194 height 19
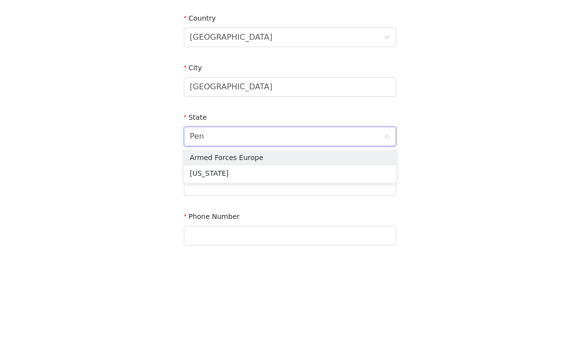
type input "Penn"
click at [349, 236] on li "[US_STATE]" at bounding box center [290, 244] width 212 height 16
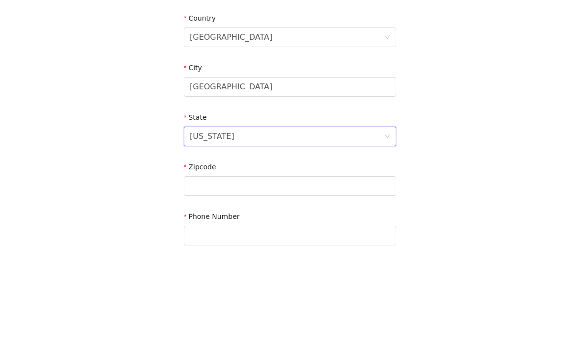
scroll to position [289, 0]
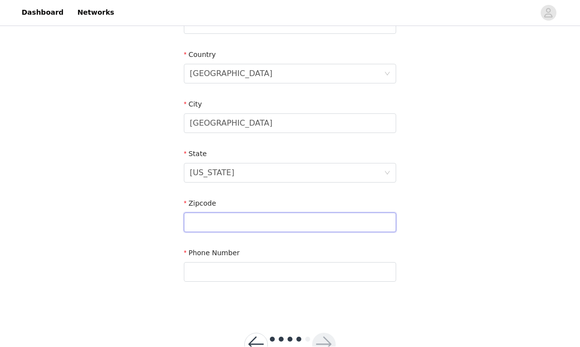
click at [354, 221] on input "text" at bounding box center [290, 223] width 212 height 20
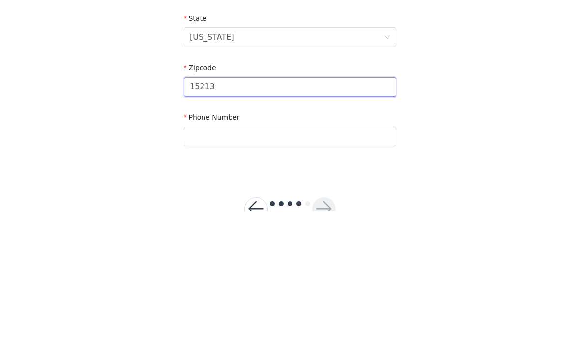
type input "15213"
click at [296, 263] on input "text" at bounding box center [290, 273] width 212 height 20
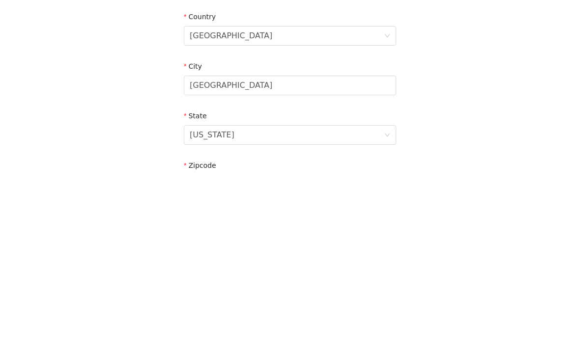
scroll to position [155, 0]
type input "2158151050"
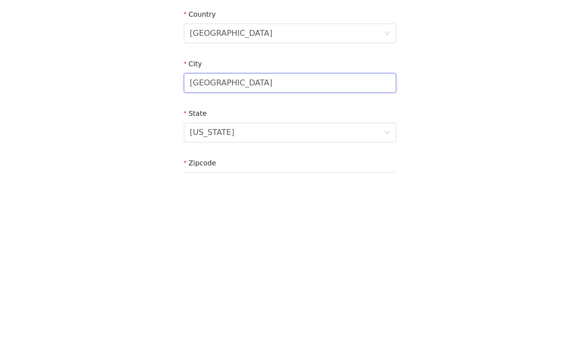
click at [233, 248] on input "[GEOGRAPHIC_DATA]" at bounding box center [290, 258] width 212 height 20
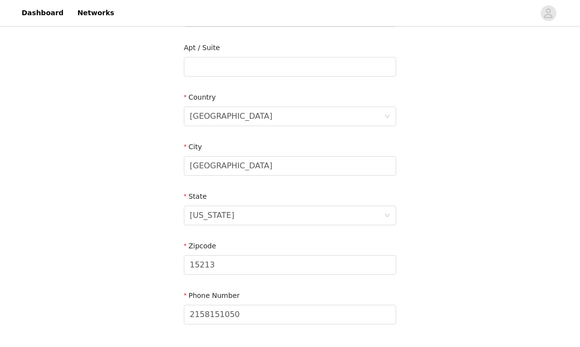
scroll to position [289, 0]
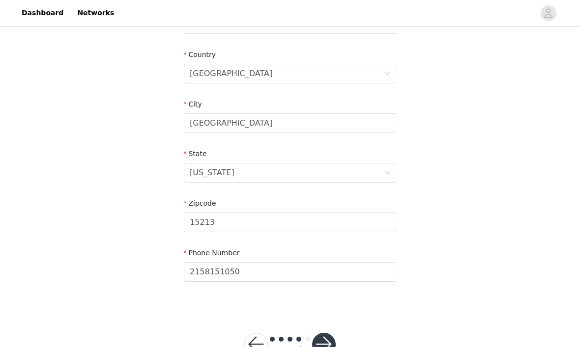
click at [328, 340] on button "button" at bounding box center [324, 346] width 24 height 24
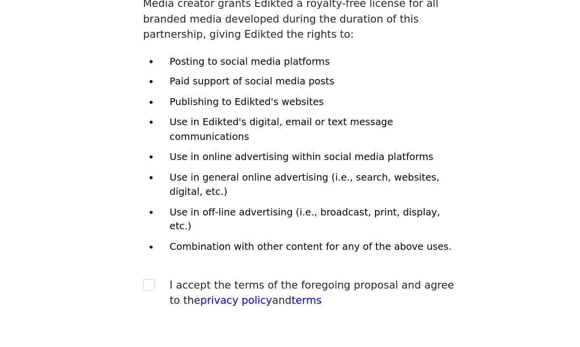
scroll to position [25, 0]
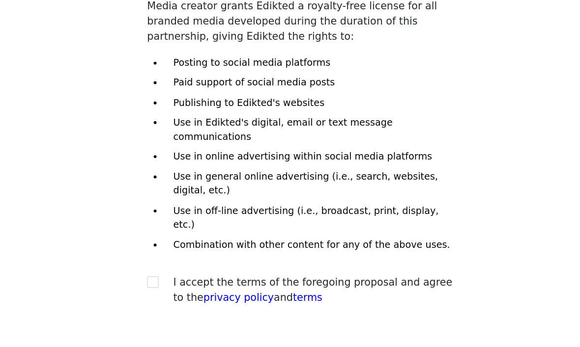
click at [184, 277] on input "checkbox" at bounding box center [187, 280] width 7 height 7
checkbox input "true"
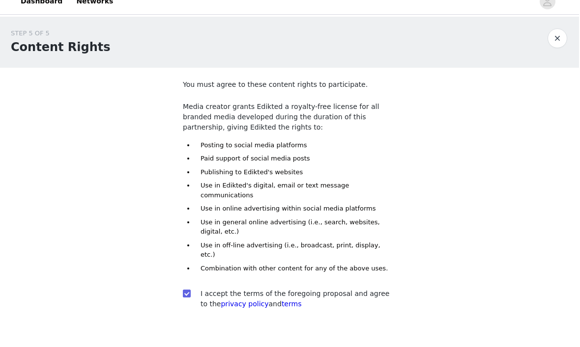
scroll to position [20, 0]
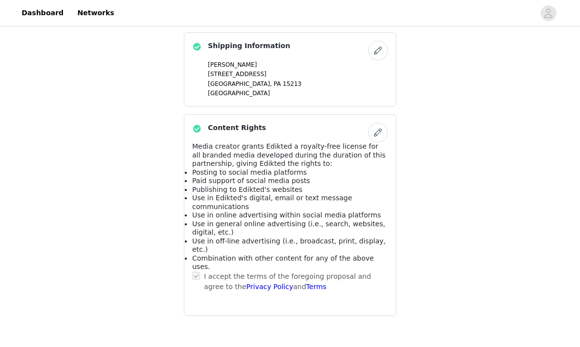
scroll to position [463, 0]
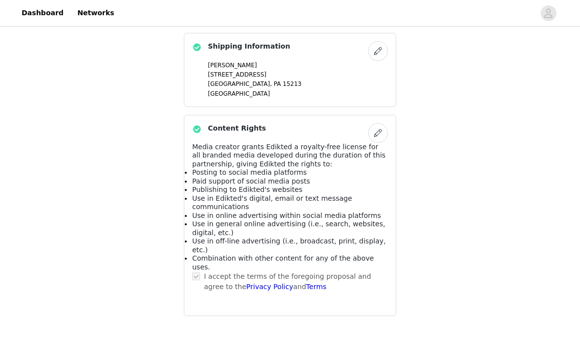
scroll to position [0, 0]
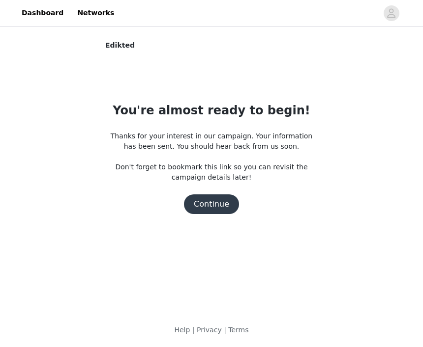
click at [357, 76] on div "Edikted You're almost ready to begin! Thanks for your interest in our campaign.…" at bounding box center [211, 136] width 423 height 217
click at [70, 136] on div "Edikted You're almost ready to begin! Thanks for your interest in our campaign.…" at bounding box center [211, 136] width 423 height 217
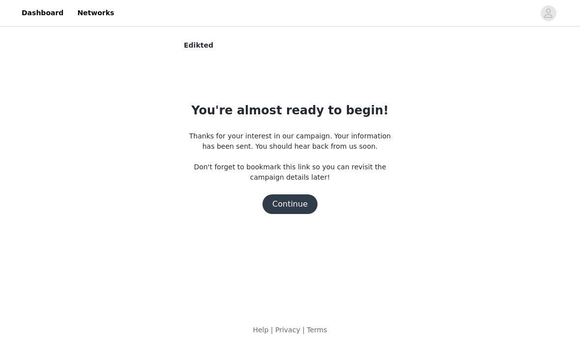
click at [299, 204] on button "Continue" at bounding box center [289, 205] width 55 height 20
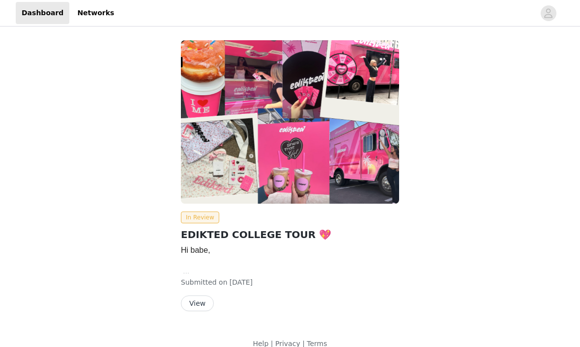
scroll to position [14, 0]
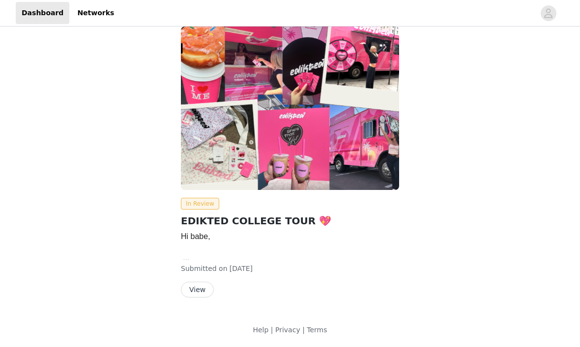
click at [202, 292] on button "View" at bounding box center [197, 290] width 33 height 16
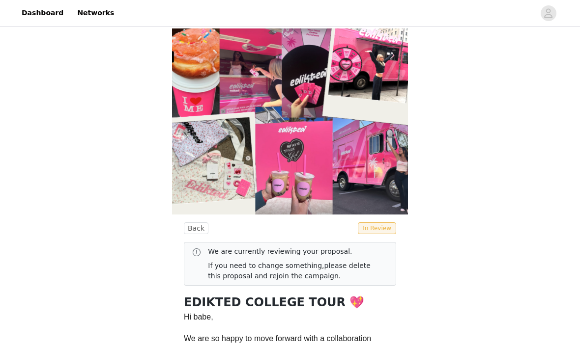
click at [194, 228] on button "Back" at bounding box center [196, 229] width 25 height 12
